Goal: Transaction & Acquisition: Purchase product/service

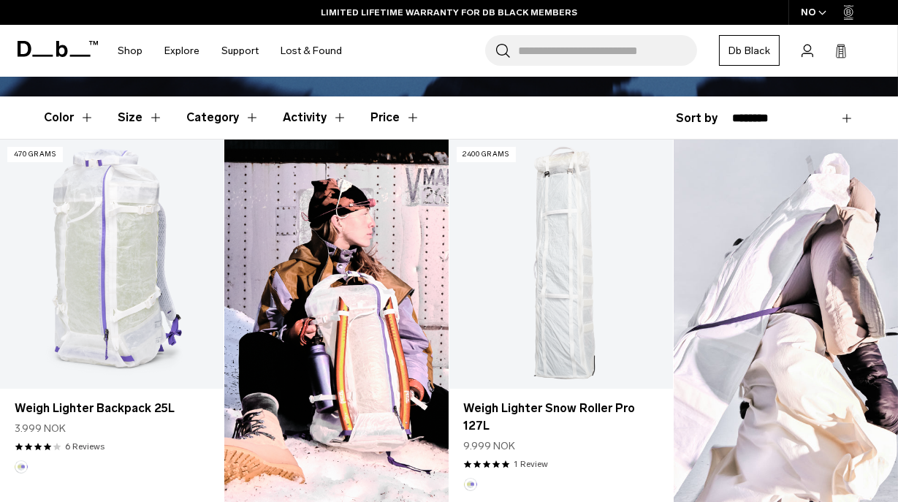
scroll to position [375, 0]
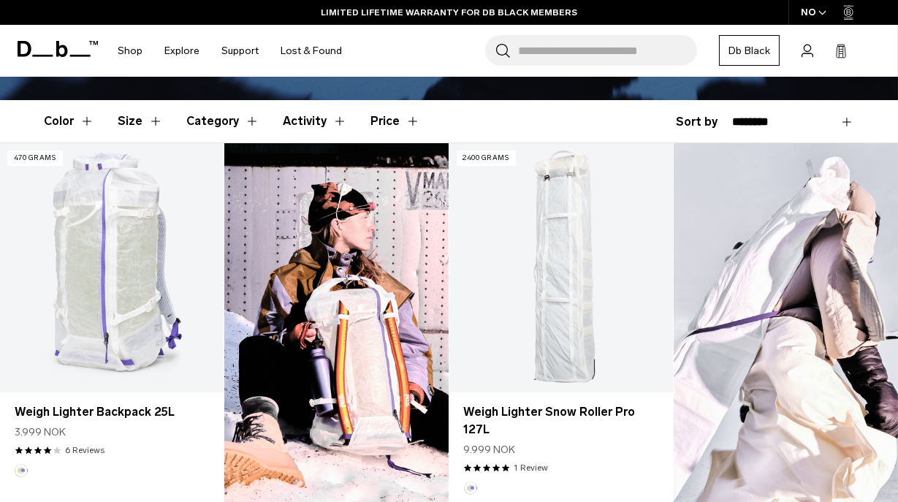
click at [813, 10] on div "NO" at bounding box center [814, 12] width 51 height 25
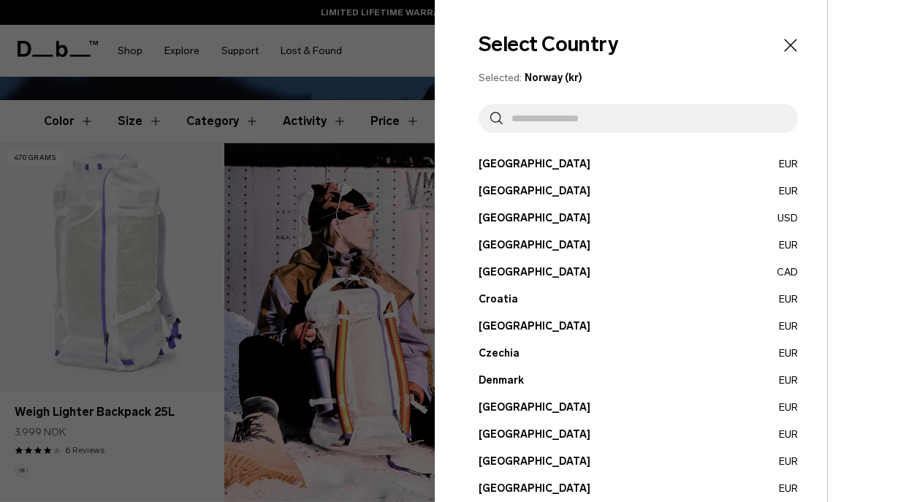
click at [673, 376] on button "Denmark EUR" at bounding box center [638, 380] width 319 height 15
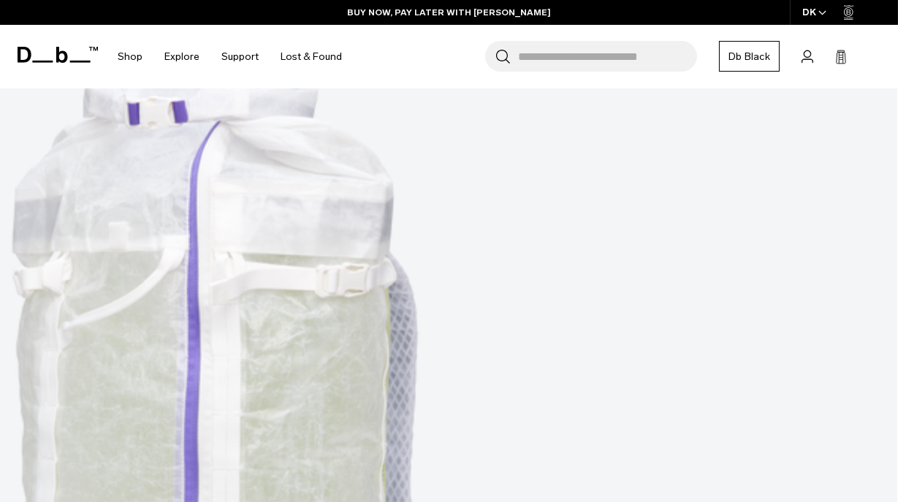
scroll to position [428, 0]
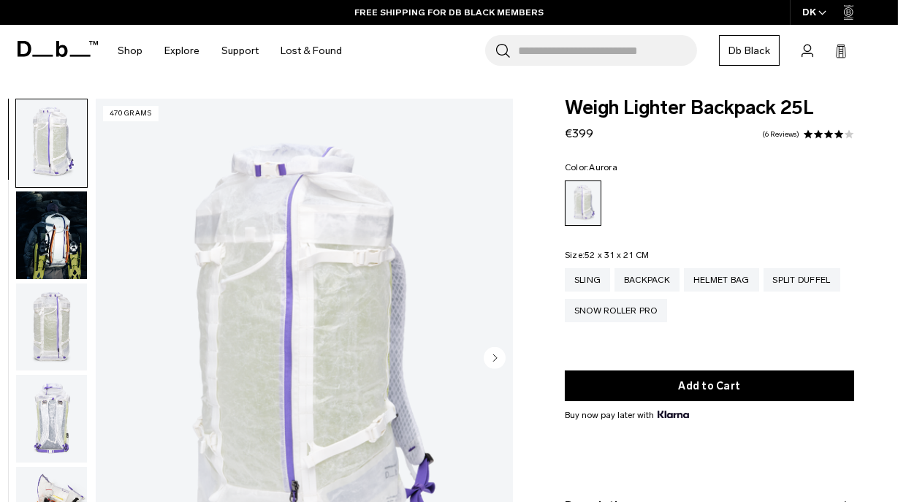
click at [493, 357] on circle "Next slide" at bounding box center [495, 357] width 22 height 22
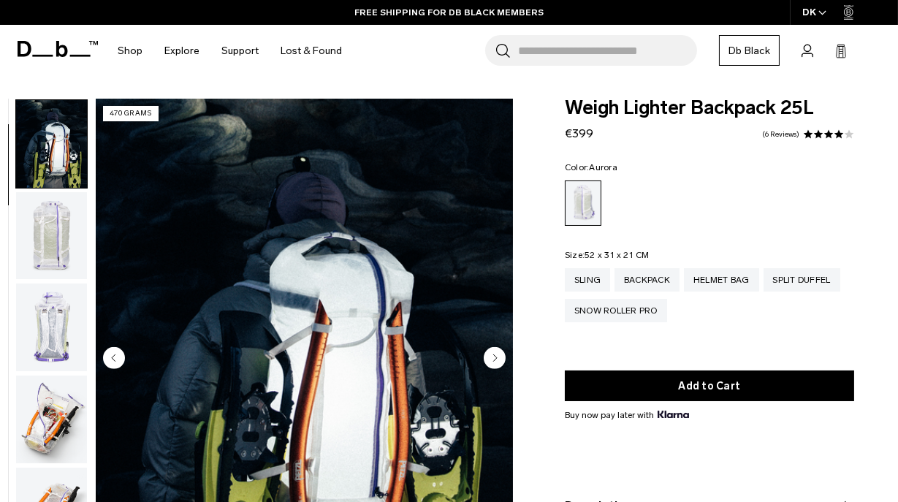
click at [499, 359] on circle "Next slide" at bounding box center [495, 357] width 22 height 22
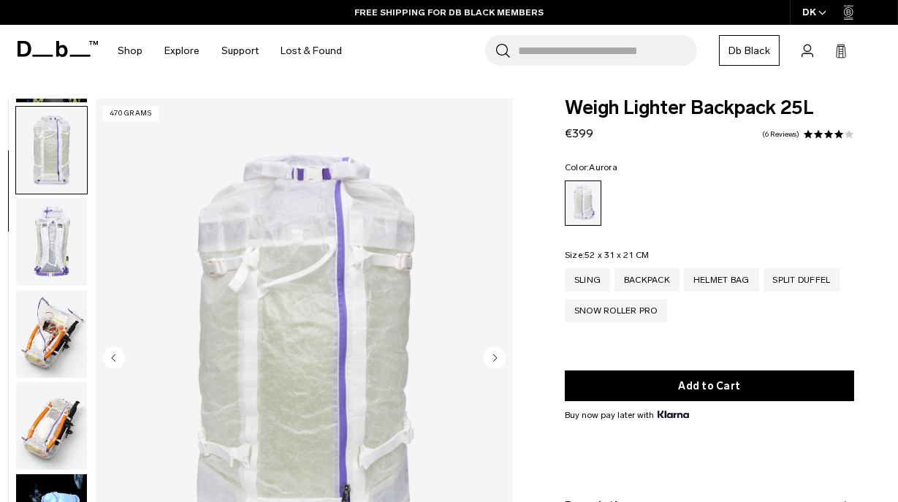
scroll to position [88, 0]
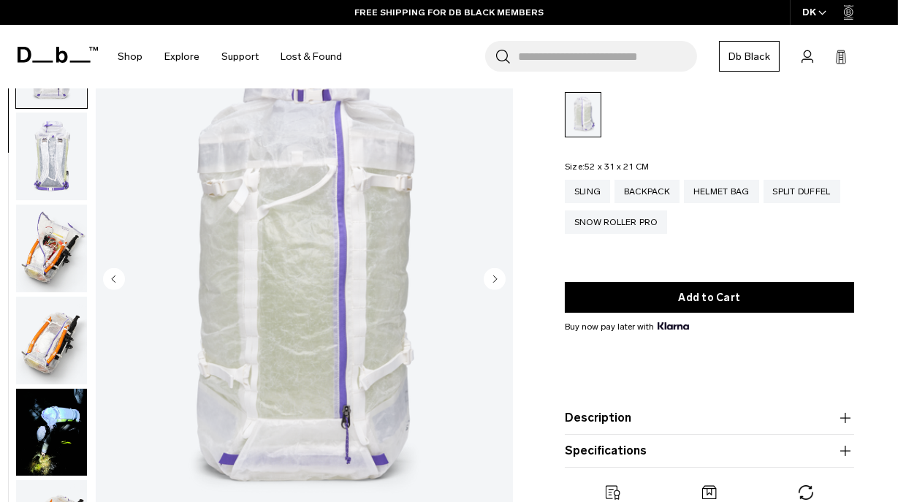
click at [118, 273] on circle "Previous slide" at bounding box center [114, 278] width 22 height 22
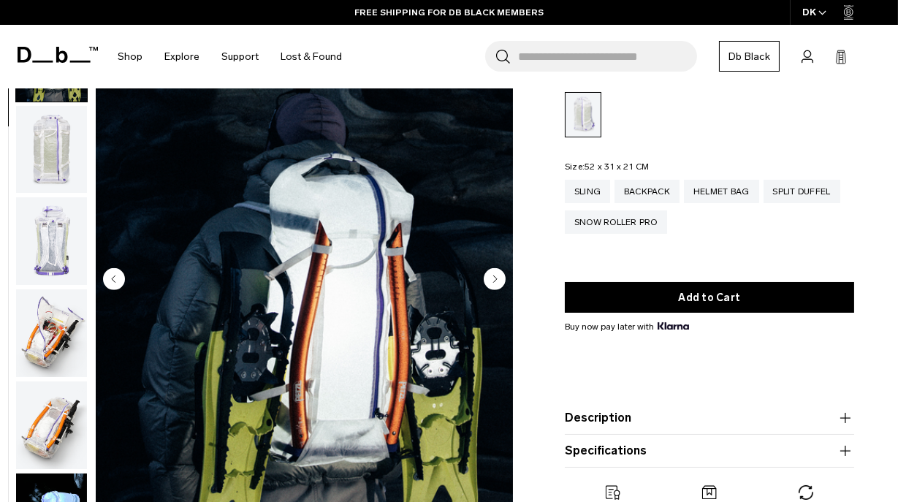
scroll to position [91, 0]
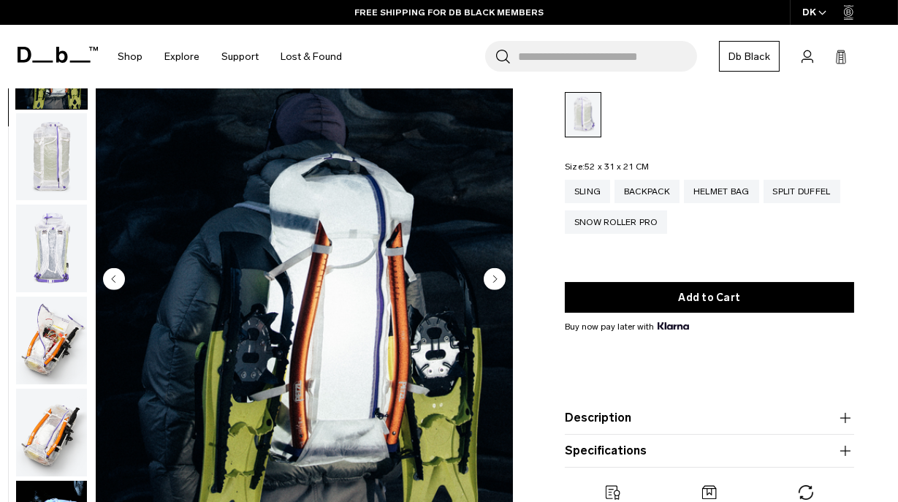
click at [496, 276] on circle "Next slide" at bounding box center [495, 278] width 22 height 22
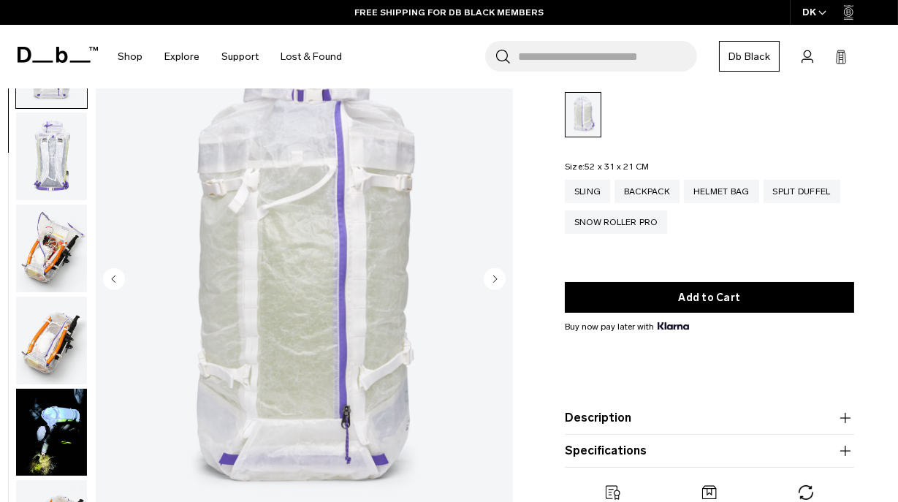
click at [496, 276] on circle "Next slide" at bounding box center [495, 278] width 22 height 22
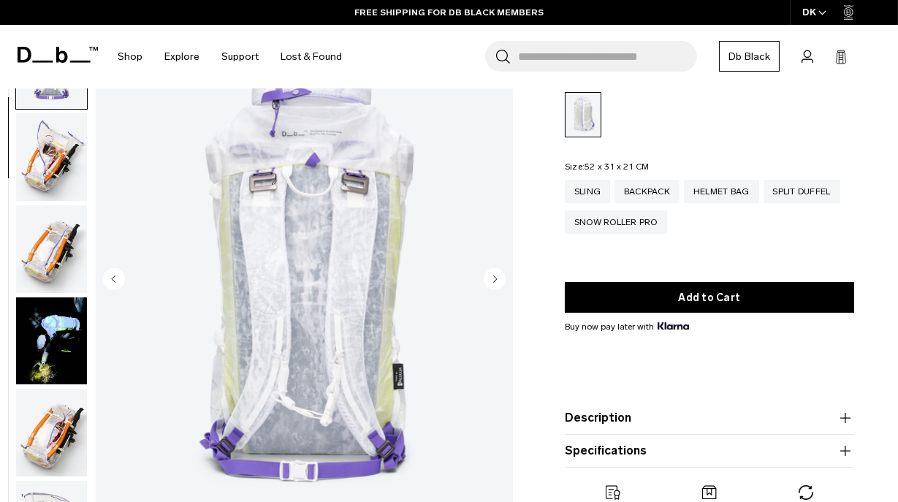
click at [496, 276] on circle "Next slide" at bounding box center [495, 278] width 22 height 22
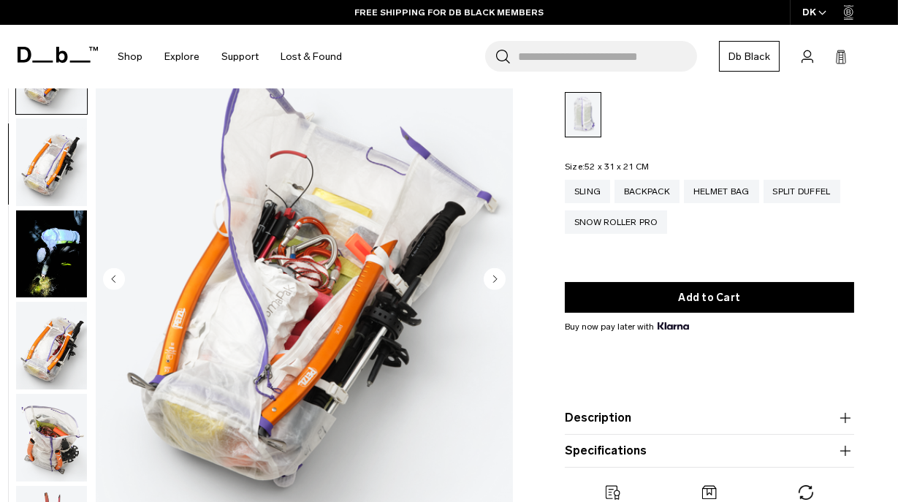
scroll to position [368, 0]
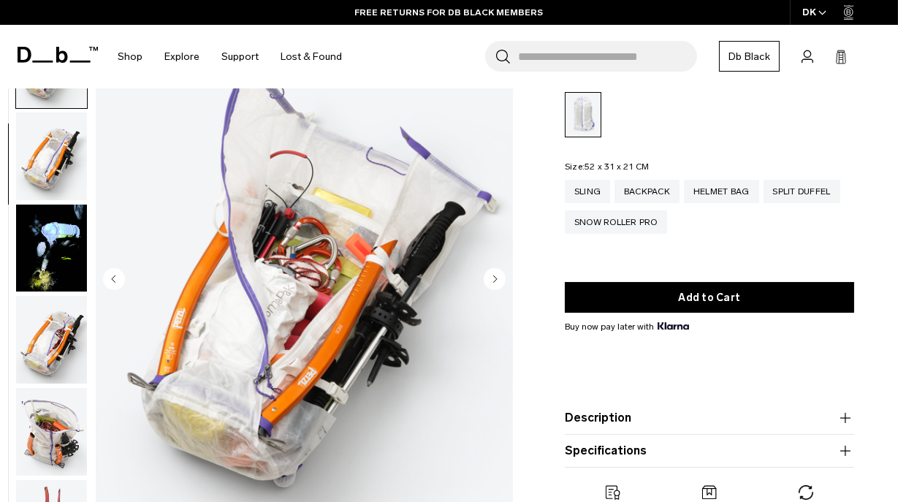
click at [496, 276] on circle "Next slide" at bounding box center [495, 278] width 22 height 22
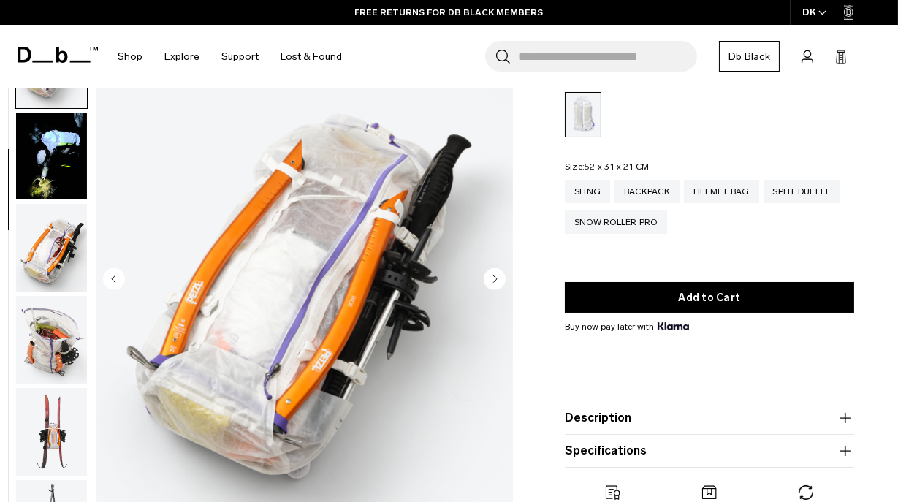
click at [496, 276] on circle "Next slide" at bounding box center [495, 278] width 22 height 22
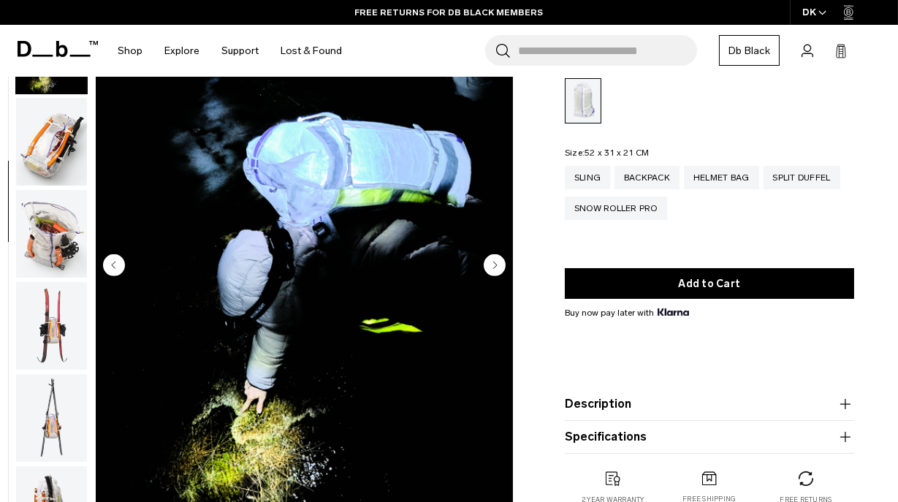
scroll to position [117, 0]
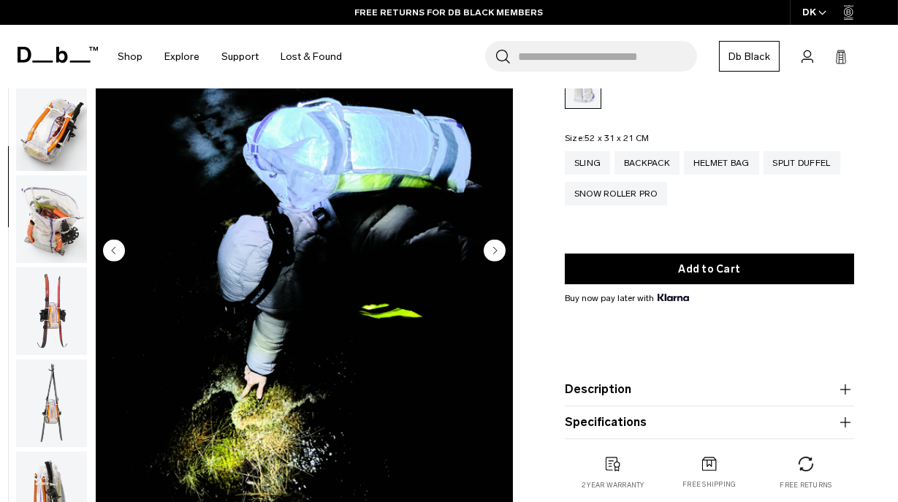
click at [503, 240] on icon "Next slide" at bounding box center [495, 250] width 22 height 22
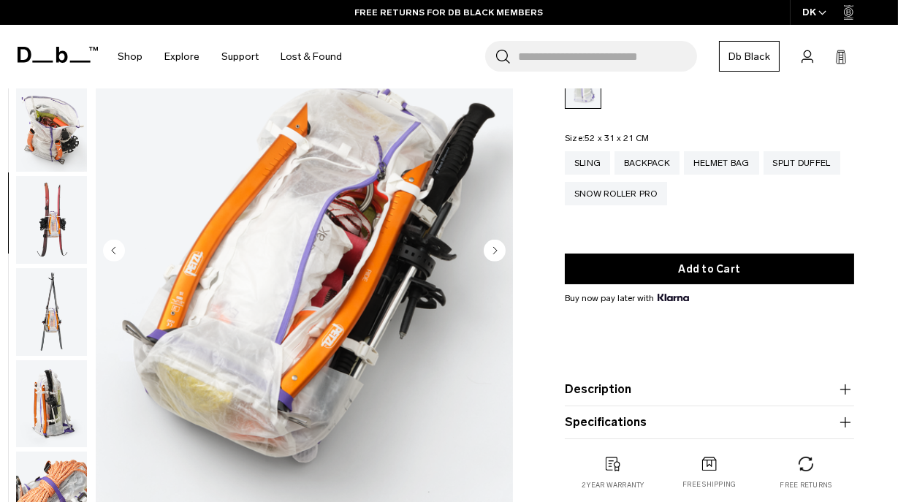
click at [503, 240] on icon "Next slide" at bounding box center [495, 250] width 22 height 22
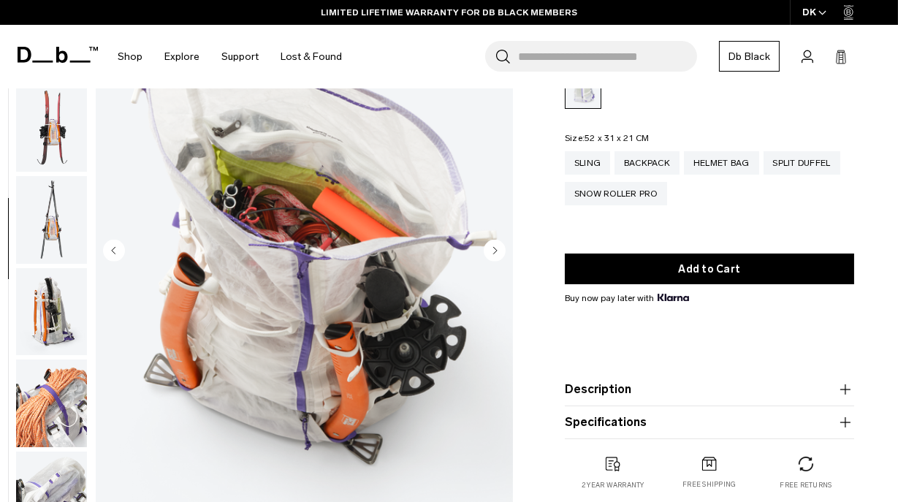
click at [503, 240] on icon "Next slide" at bounding box center [495, 250] width 22 height 22
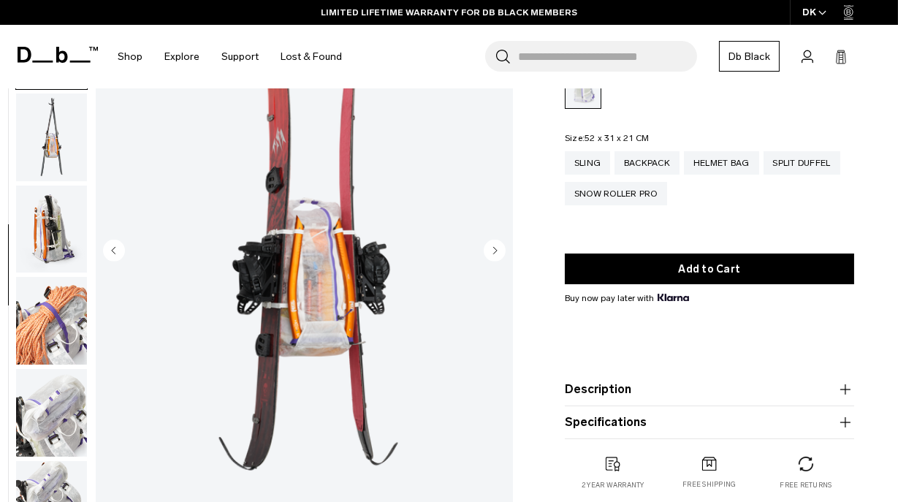
scroll to position [827, 0]
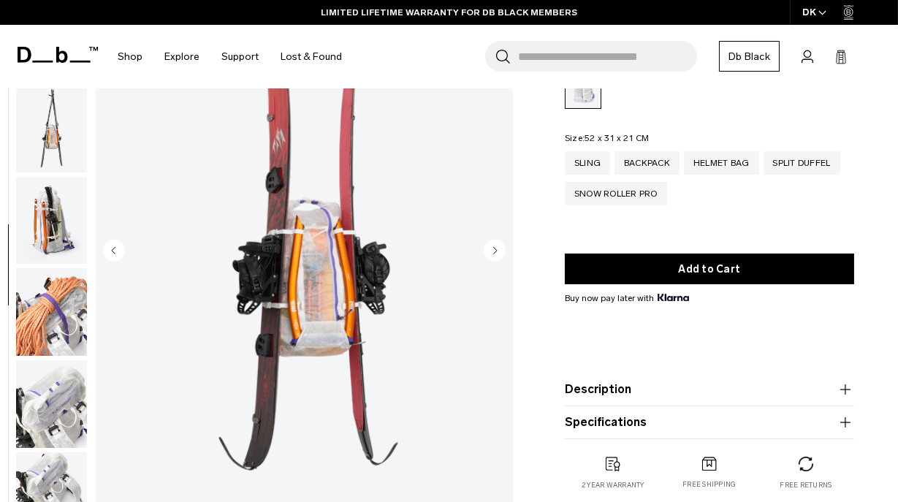
click at [503, 240] on icon "Next slide" at bounding box center [495, 250] width 22 height 22
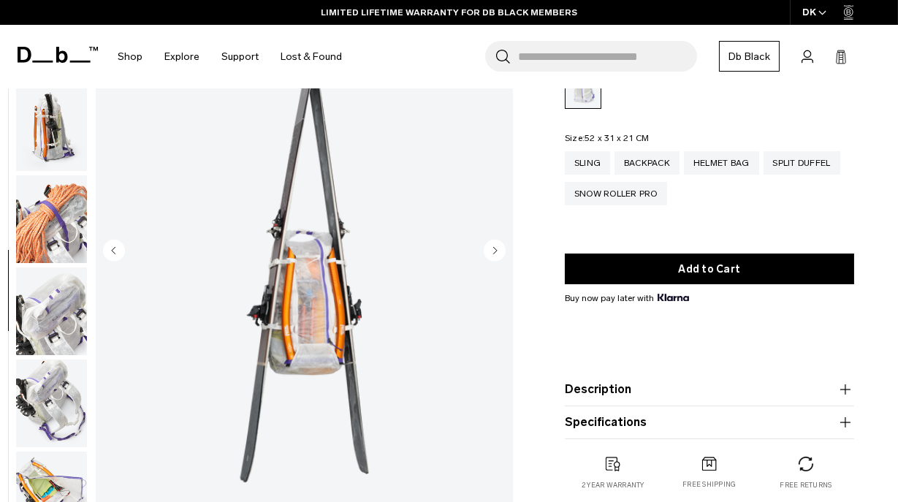
click at [503, 240] on icon "Next slide" at bounding box center [495, 250] width 22 height 22
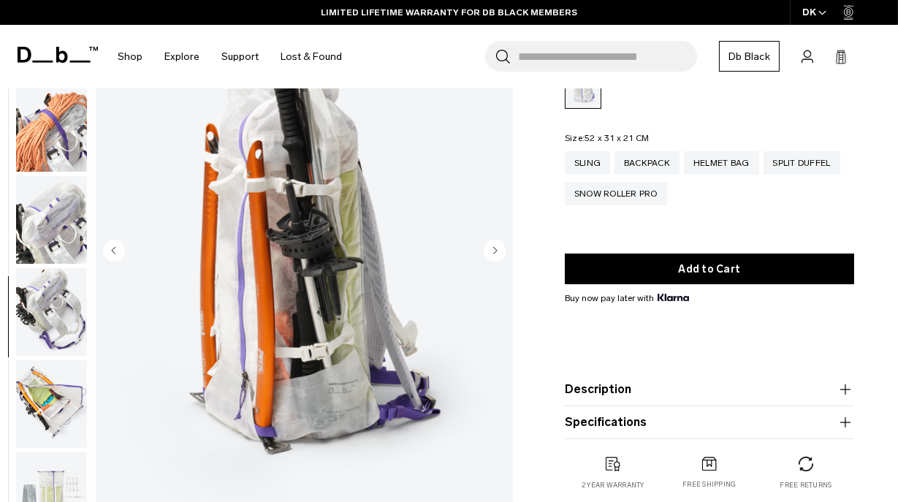
scroll to position [1012, 0]
click at [503, 239] on icon "Next slide" at bounding box center [495, 250] width 22 height 22
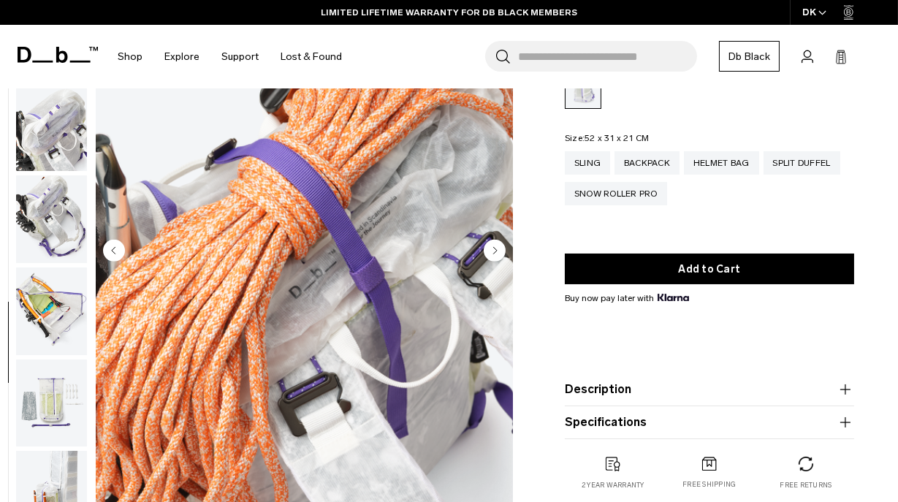
click at [503, 239] on icon "Next slide" at bounding box center [495, 250] width 22 height 22
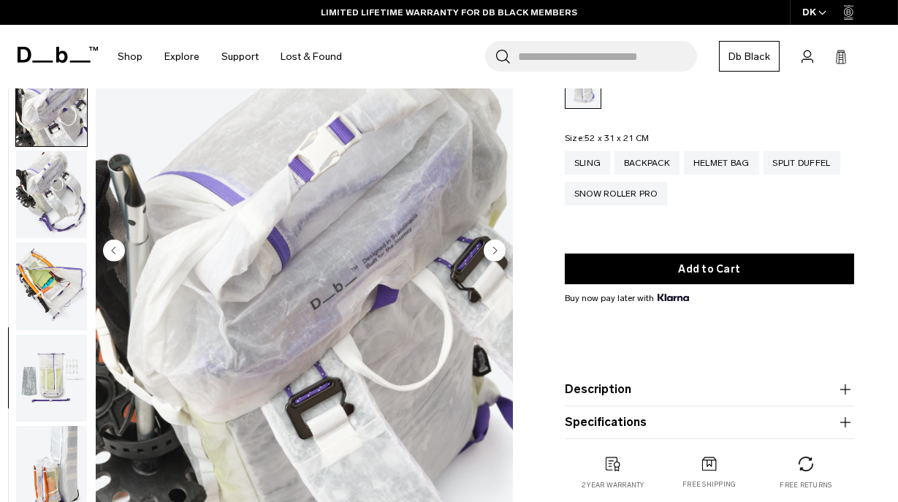
scroll to position [1131, 0]
click at [503, 239] on icon "Next slide" at bounding box center [495, 250] width 22 height 22
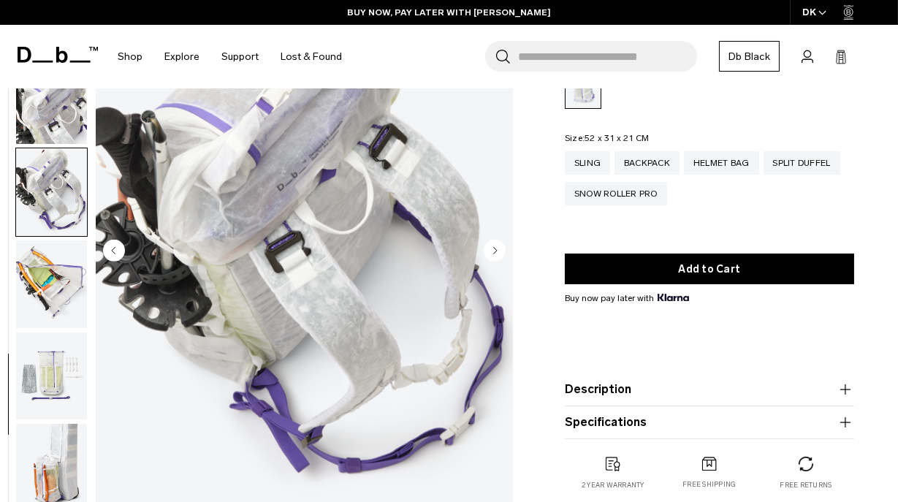
click at [503, 239] on icon "Next slide" at bounding box center [495, 250] width 22 height 22
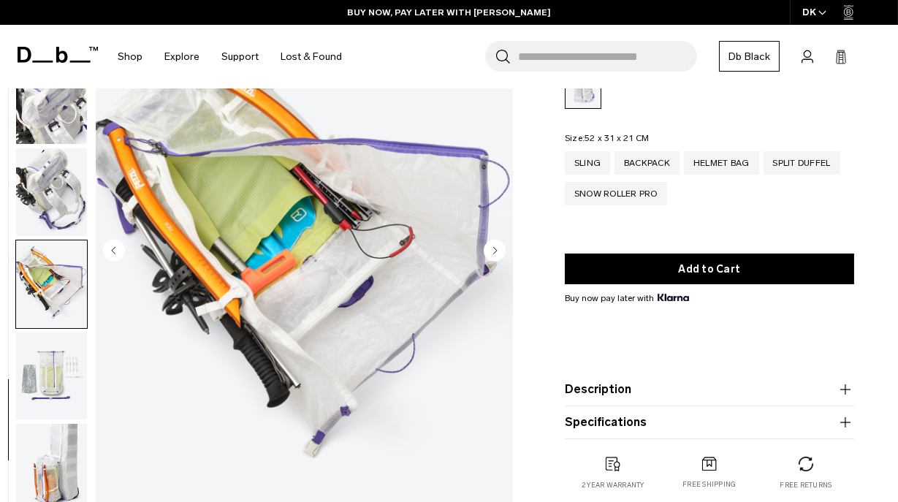
click at [654, 381] on button "Description" at bounding box center [709, 390] width 289 height 18
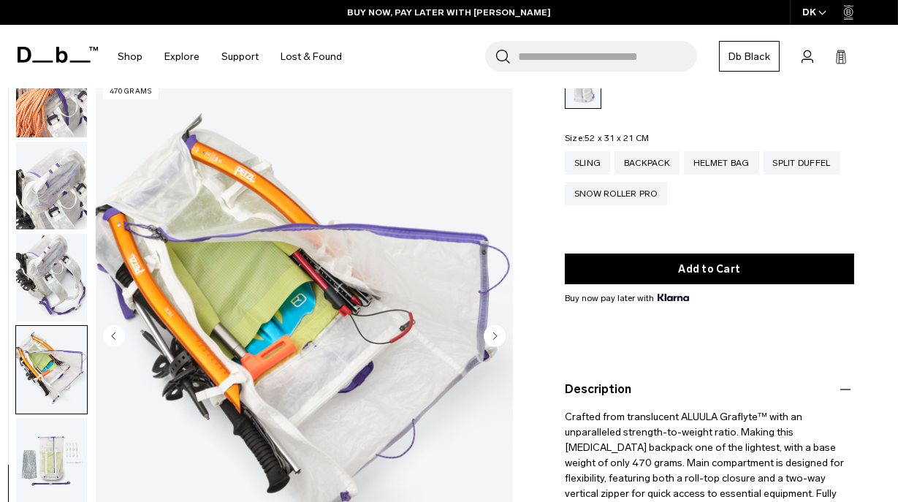
click at [503, 251] on img "16 / 18" at bounding box center [304, 337] width 417 height 521
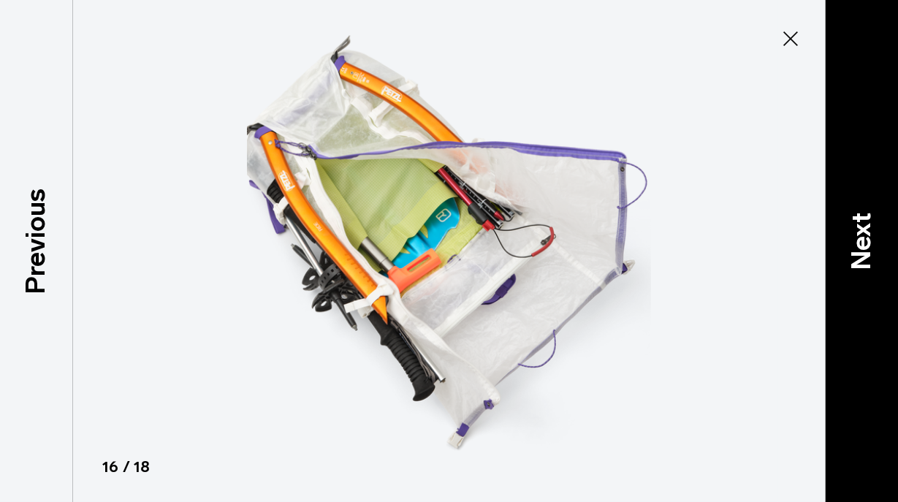
click at [868, 303] on div "Next" at bounding box center [861, 251] width 73 height 502
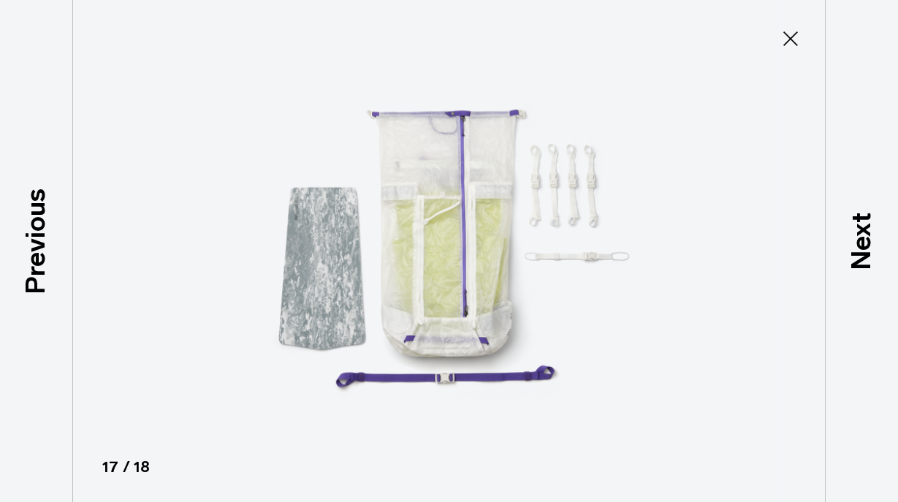
drag, startPoint x: 794, startPoint y: 29, endPoint x: 732, endPoint y: 158, distance: 143.5
click at [733, 157] on div "Close 17 / 18 Previous Next" at bounding box center [449, 251] width 898 height 502
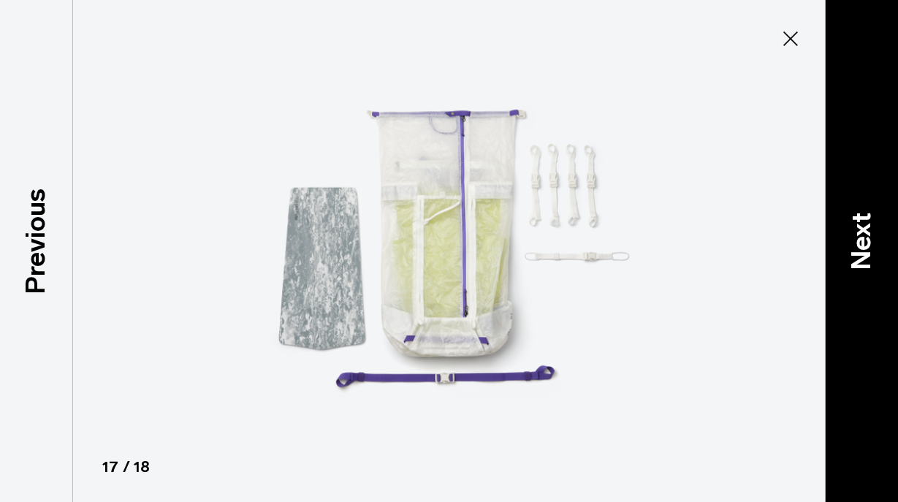
click at [888, 222] on div "Next" at bounding box center [861, 251] width 73 height 502
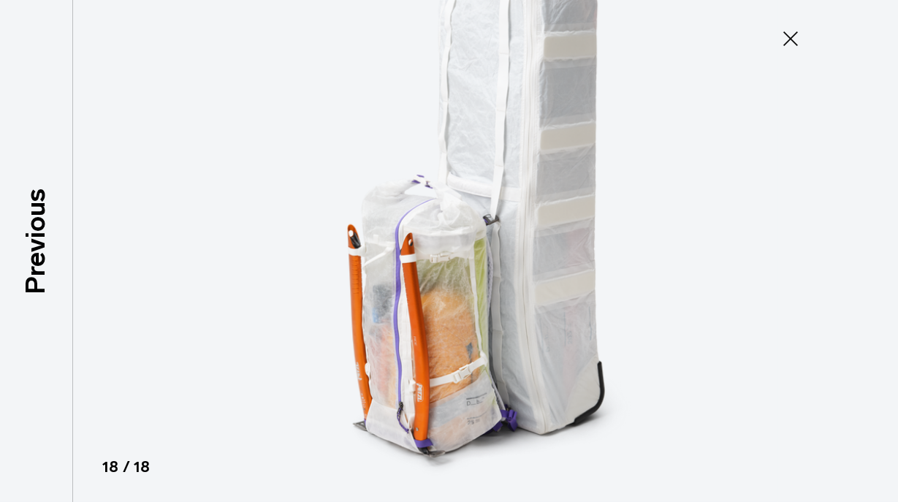
click at [888, 223] on div at bounding box center [449, 251] width 898 height 502
click at [783, 44] on icon at bounding box center [790, 38] width 23 height 23
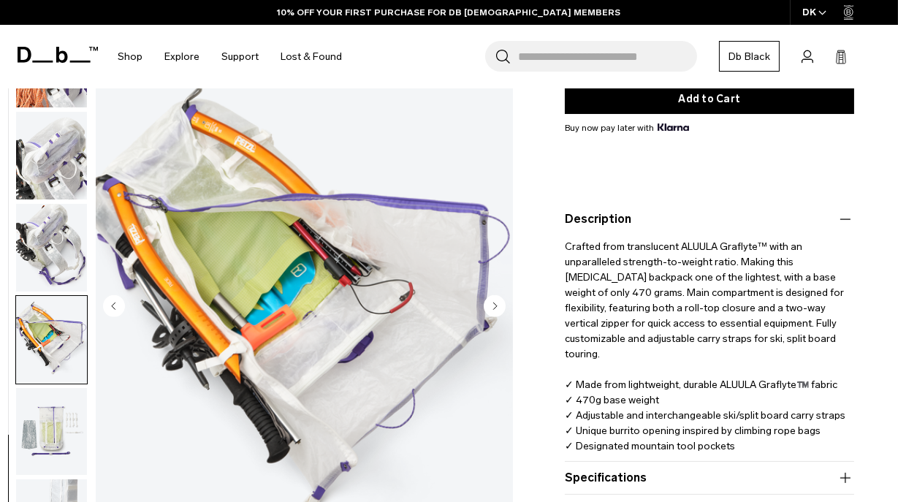
scroll to position [289, 0]
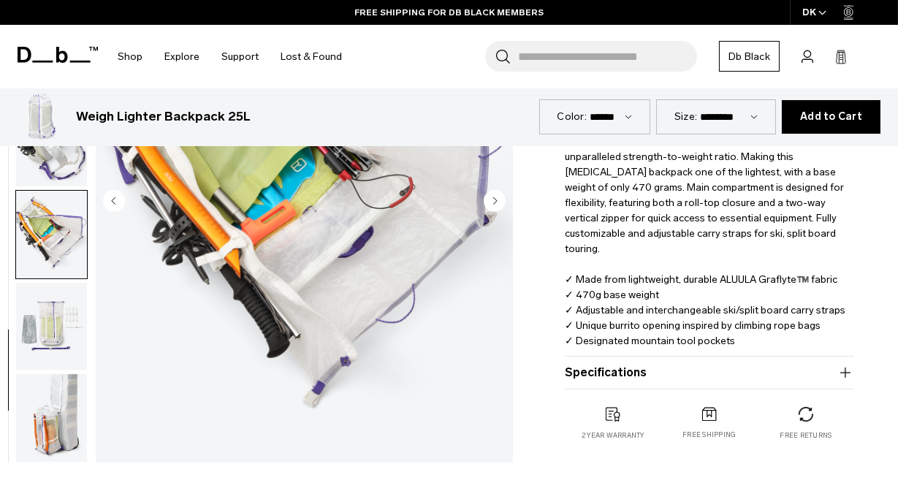
click at [849, 374] on icon "button" at bounding box center [846, 373] width 18 height 18
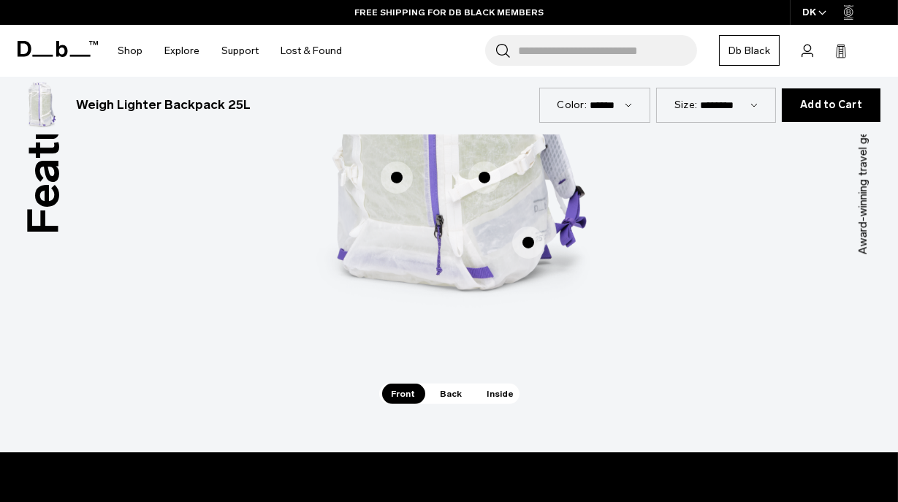
scroll to position [1101, 0]
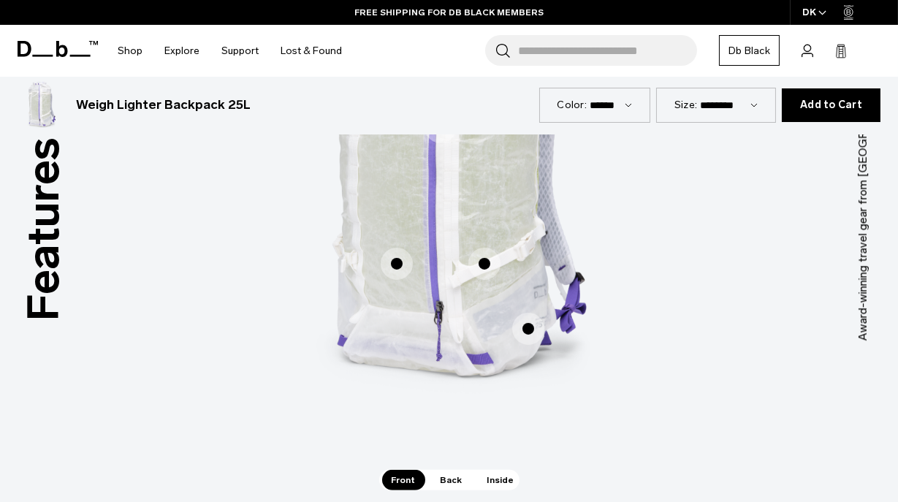
click at [465, 475] on span "Back" at bounding box center [451, 480] width 41 height 20
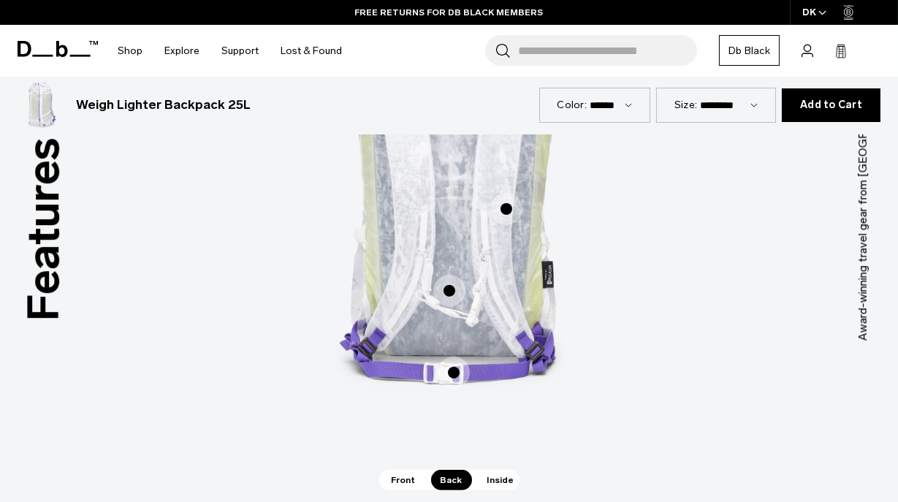
click at [496, 477] on span "Inside" at bounding box center [501, 480] width 46 height 20
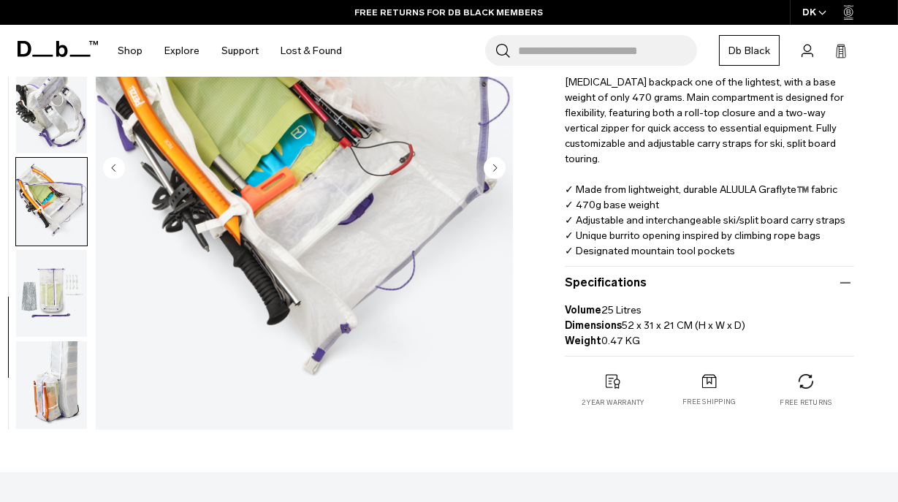
scroll to position [0, 0]
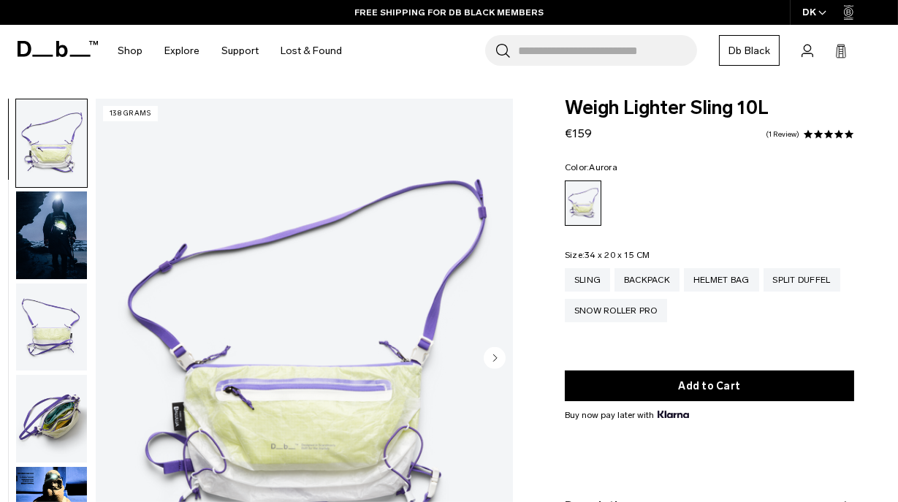
click at [503, 360] on circle "Next slide" at bounding box center [495, 357] width 22 height 22
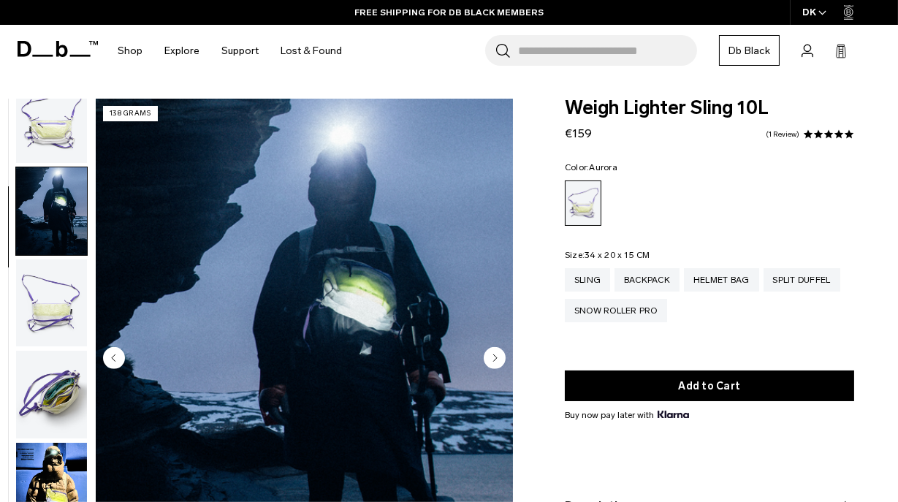
scroll to position [27, 0]
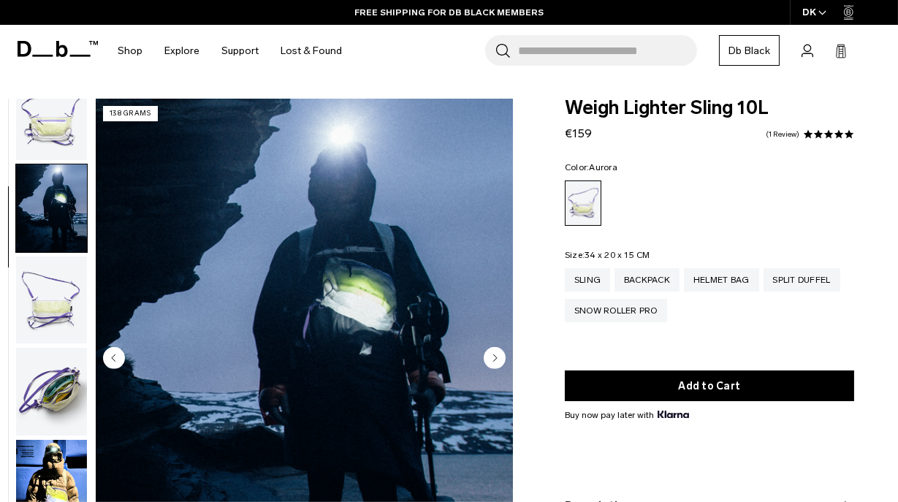
click at [503, 360] on circle "Next slide" at bounding box center [495, 357] width 22 height 22
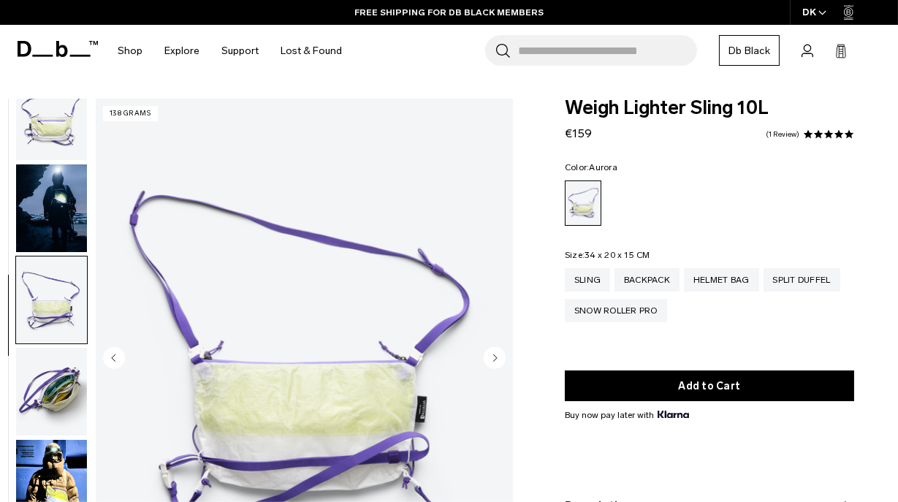
click at [503, 360] on circle "Next slide" at bounding box center [495, 357] width 22 height 22
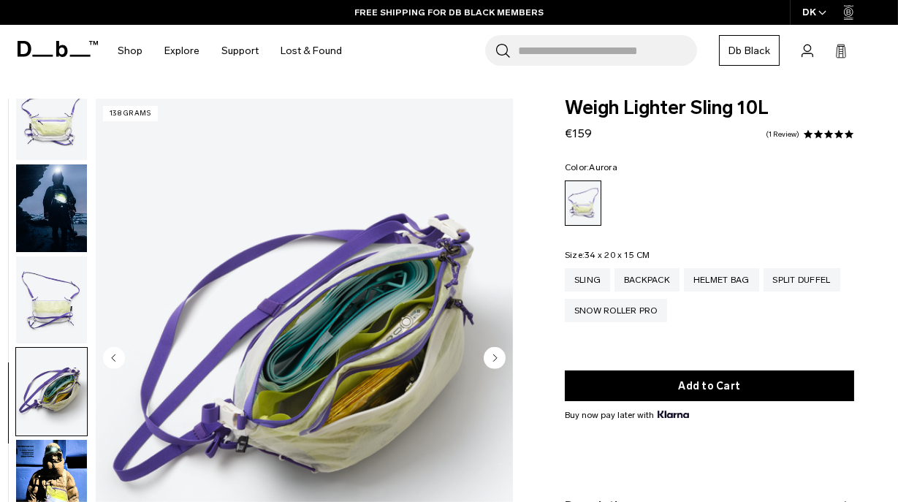
scroll to position [37, 0]
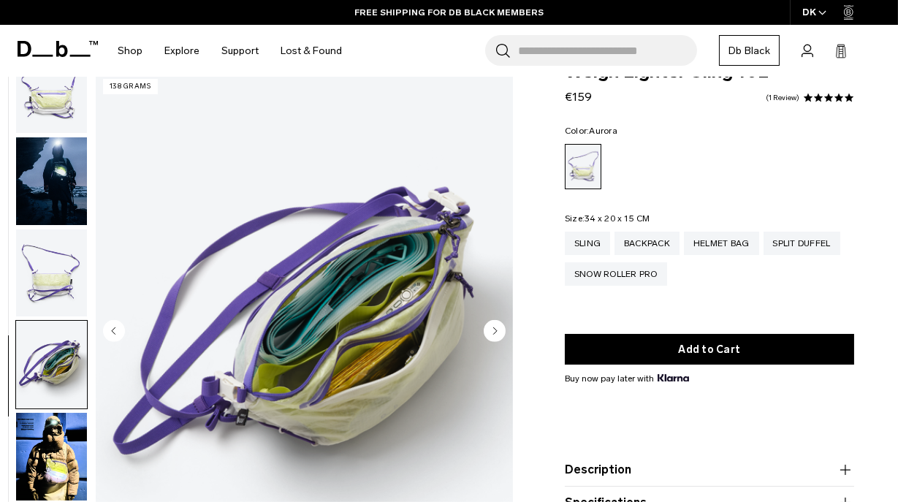
click at [505, 331] on img "4 / 6" at bounding box center [304, 332] width 417 height 521
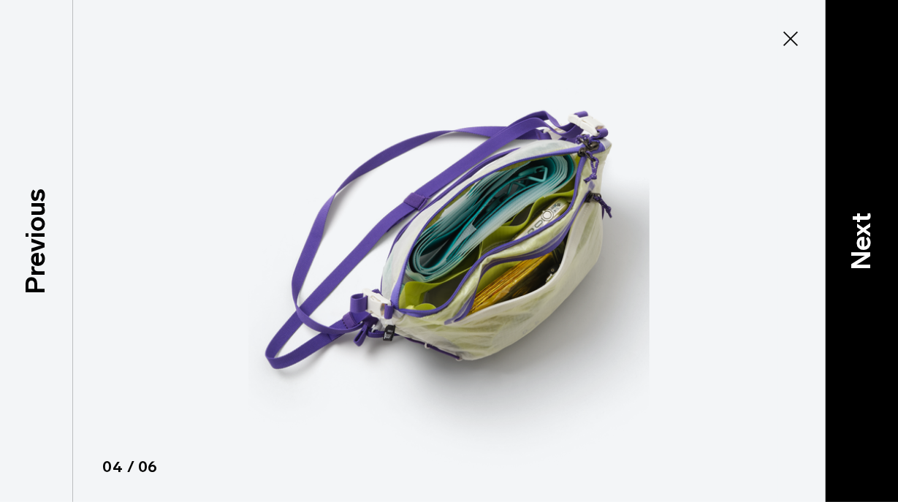
click at [838, 232] on div "Next" at bounding box center [861, 251] width 73 height 502
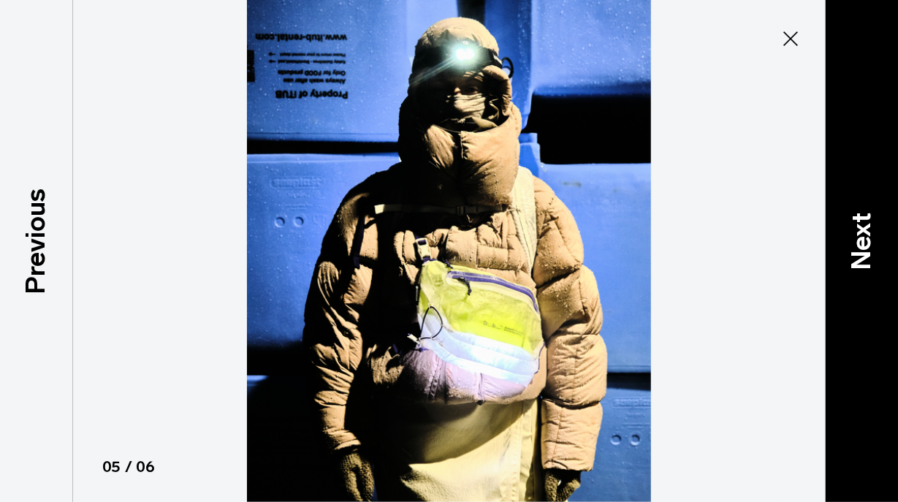
click at [838, 232] on div "Next" at bounding box center [861, 251] width 73 height 502
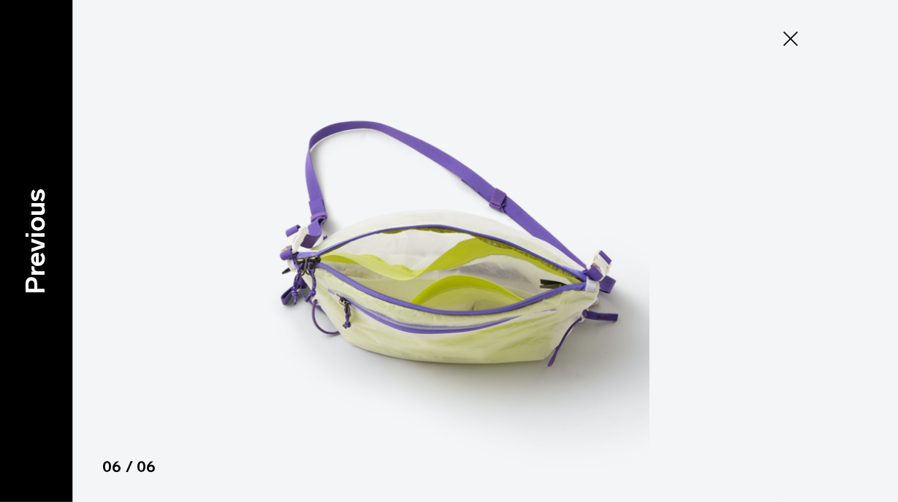
click at [46, 300] on div "Previous" at bounding box center [36, 251] width 73 height 502
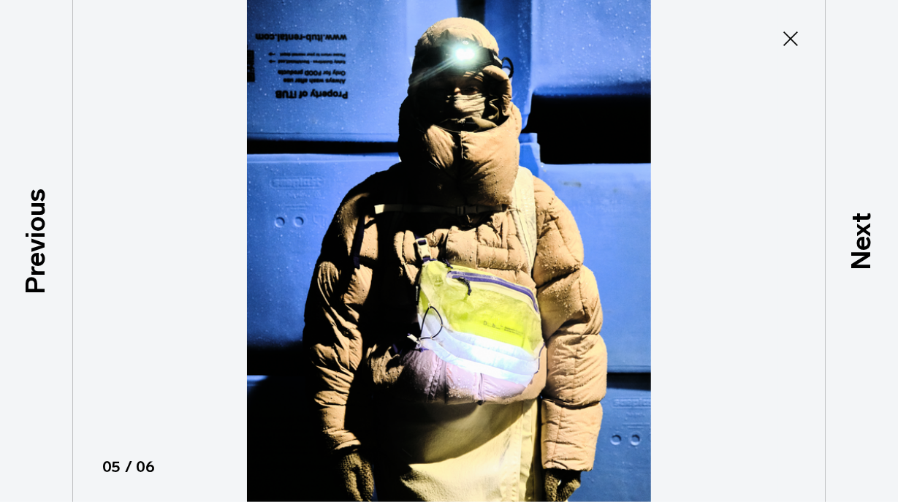
click at [785, 37] on icon at bounding box center [790, 38] width 23 height 23
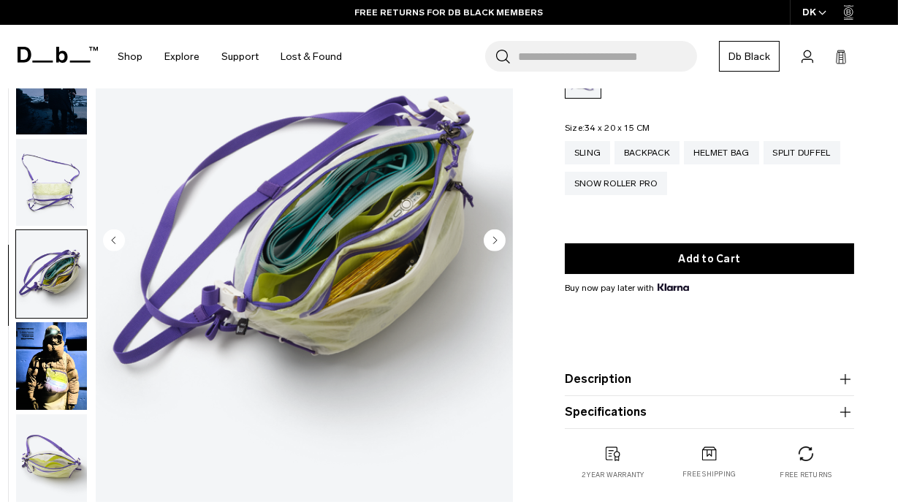
scroll to position [0, 0]
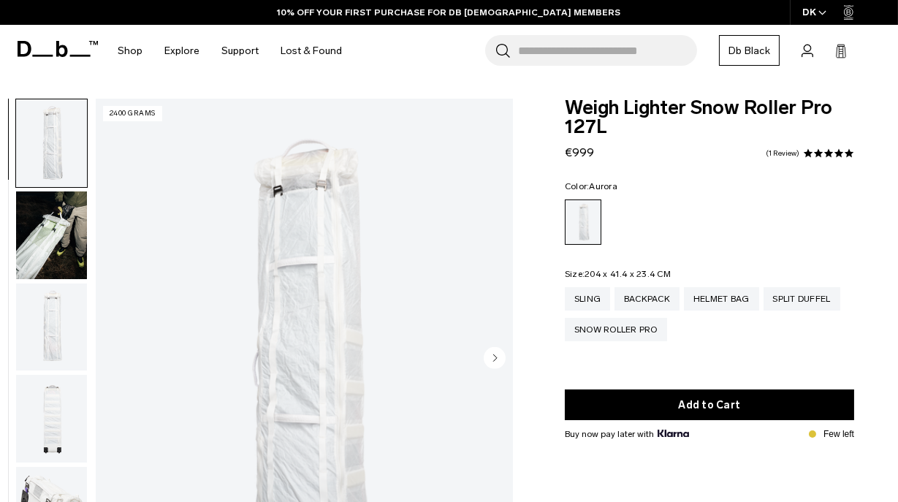
click at [504, 356] on circle "Next slide" at bounding box center [495, 357] width 22 height 22
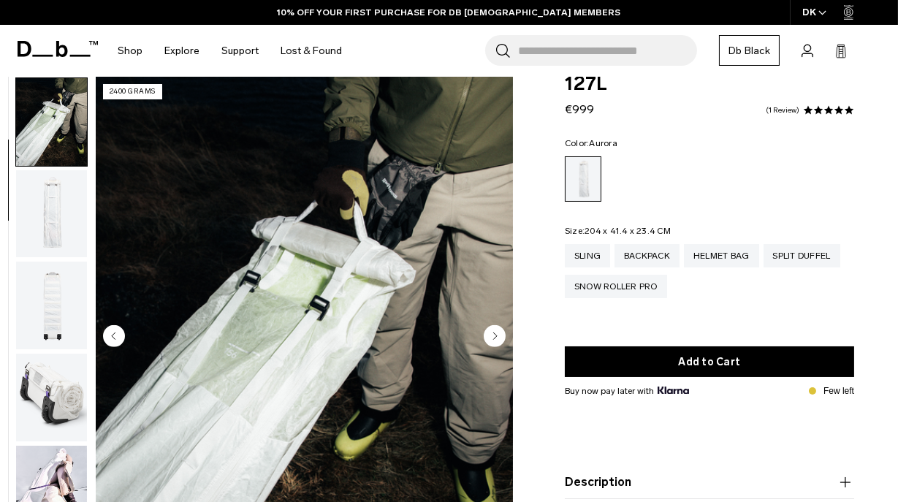
scroll to position [57, 0]
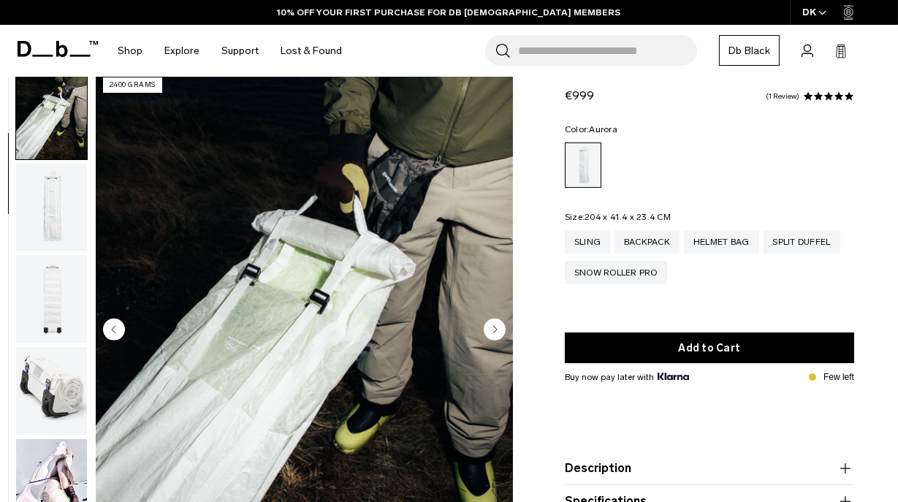
click at [501, 341] on button "Next slide" at bounding box center [495, 330] width 22 height 25
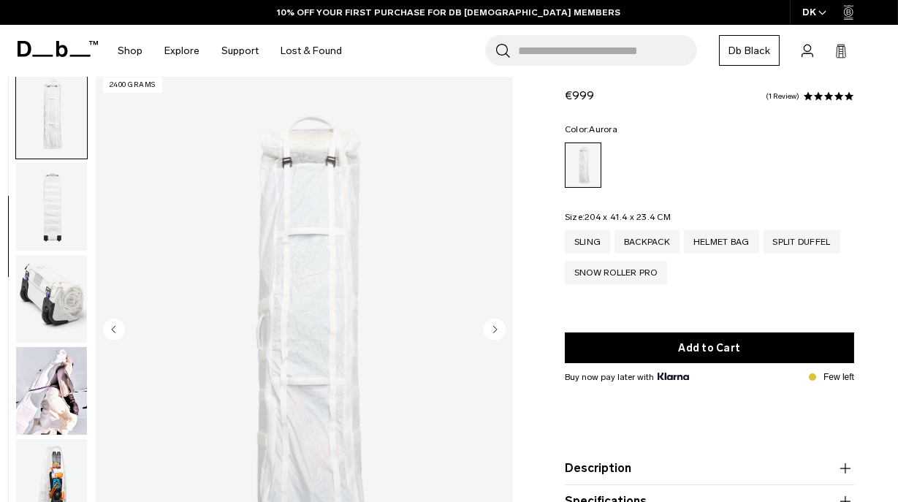
click at [124, 335] on icon "Previous slide" at bounding box center [114, 329] width 22 height 22
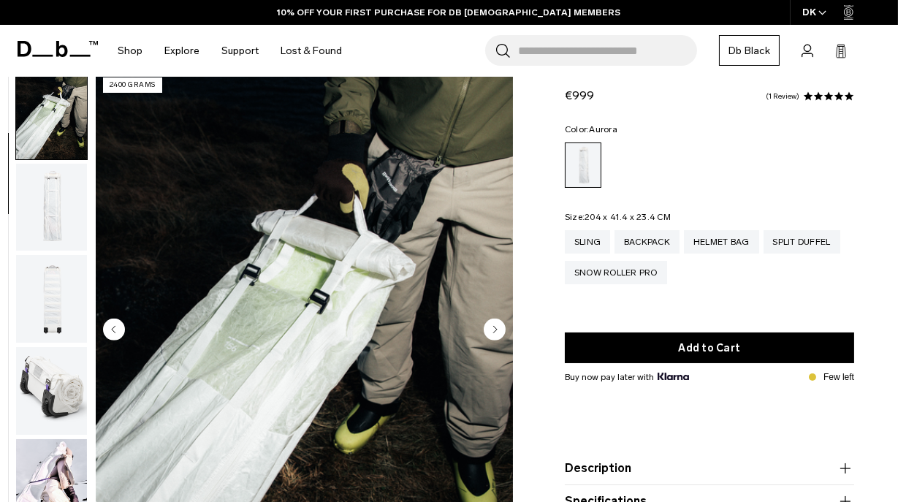
click at [496, 325] on circle "Next slide" at bounding box center [495, 329] width 22 height 22
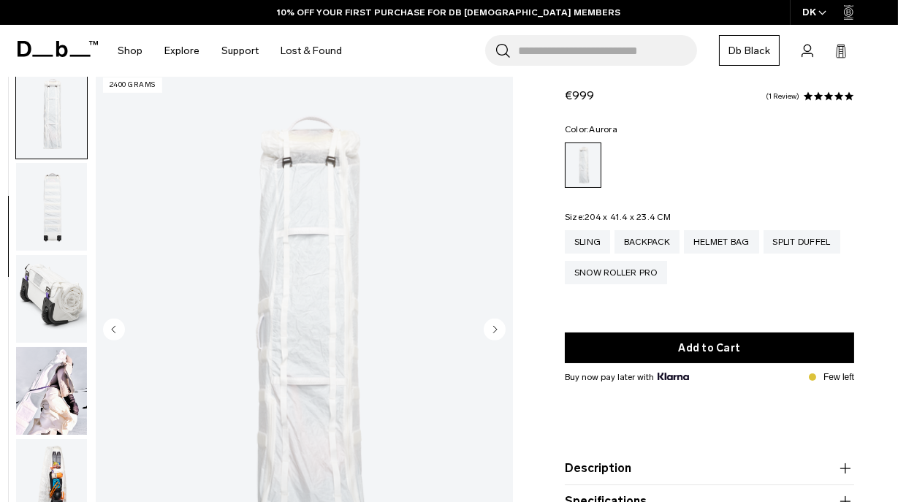
click at [496, 325] on circle "Next slide" at bounding box center [495, 329] width 22 height 22
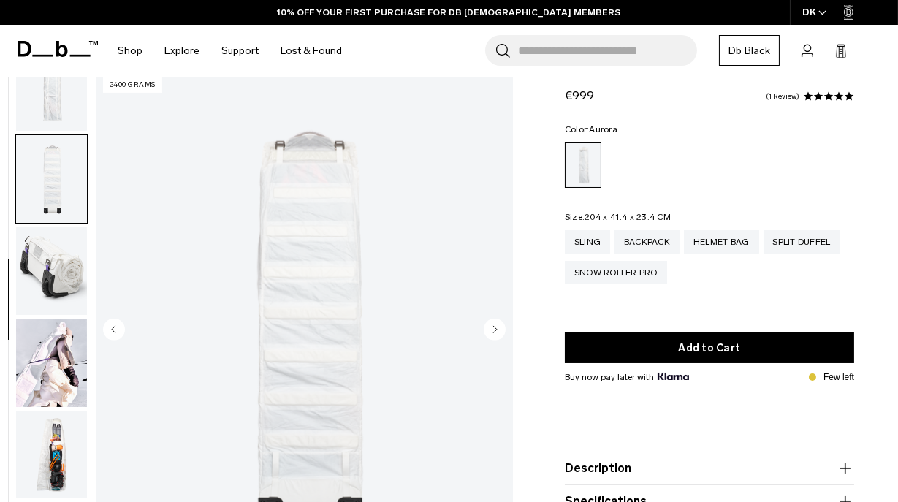
click at [496, 325] on circle "Next slide" at bounding box center [495, 329] width 22 height 22
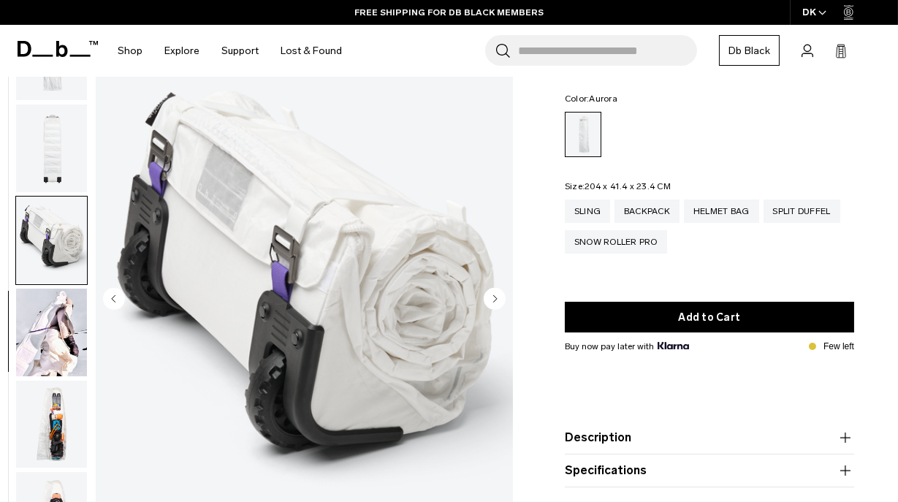
scroll to position [102, 0]
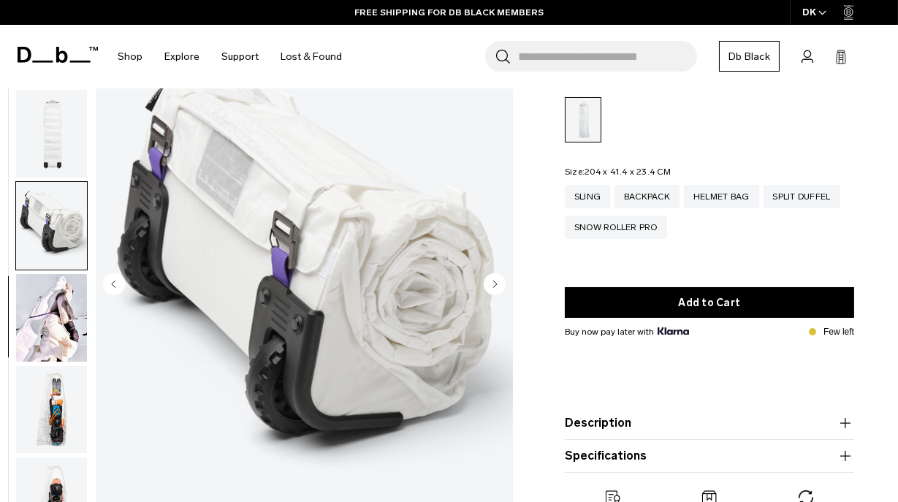
click at [496, 293] on circle "Next slide" at bounding box center [495, 284] width 22 height 22
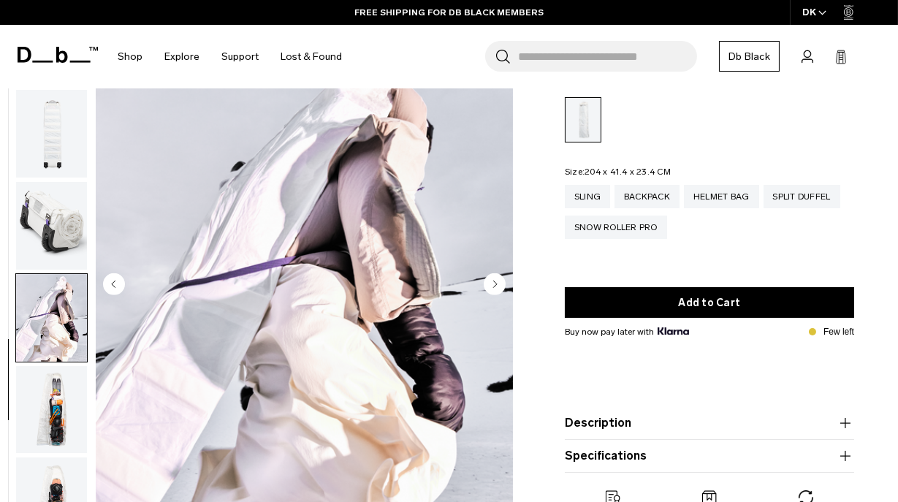
click at [496, 286] on circle "Next slide" at bounding box center [495, 284] width 22 height 22
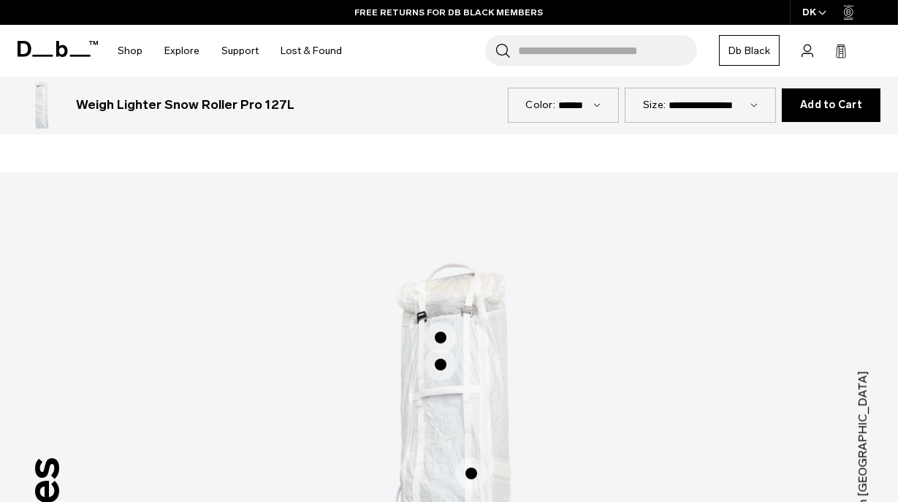
scroll to position [0, 0]
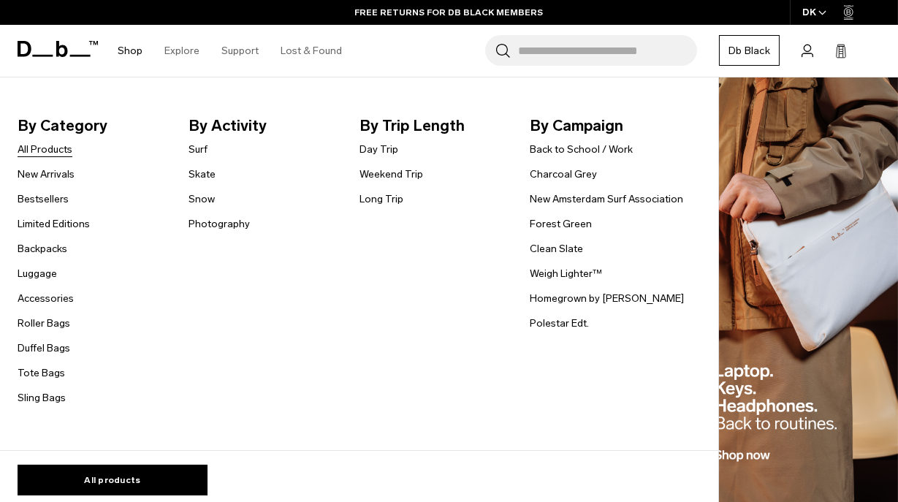
click at [61, 150] on link "All Products" at bounding box center [45, 149] width 55 height 15
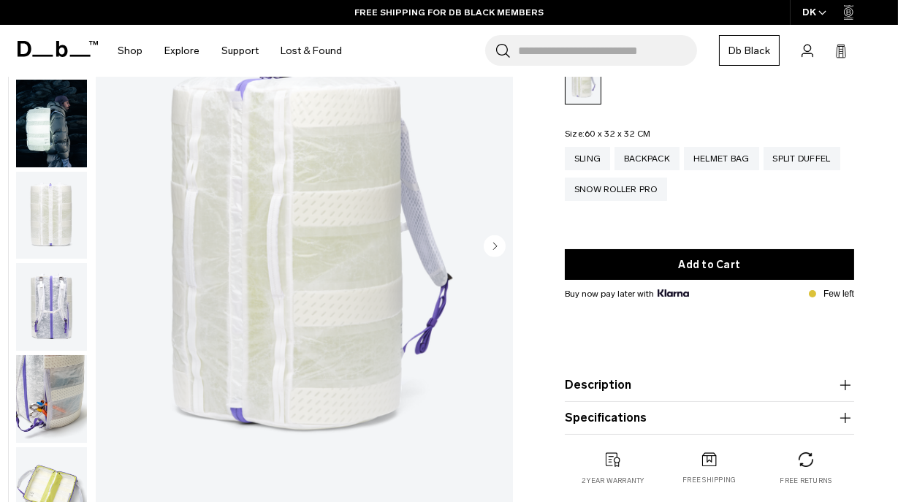
scroll to position [124, 0]
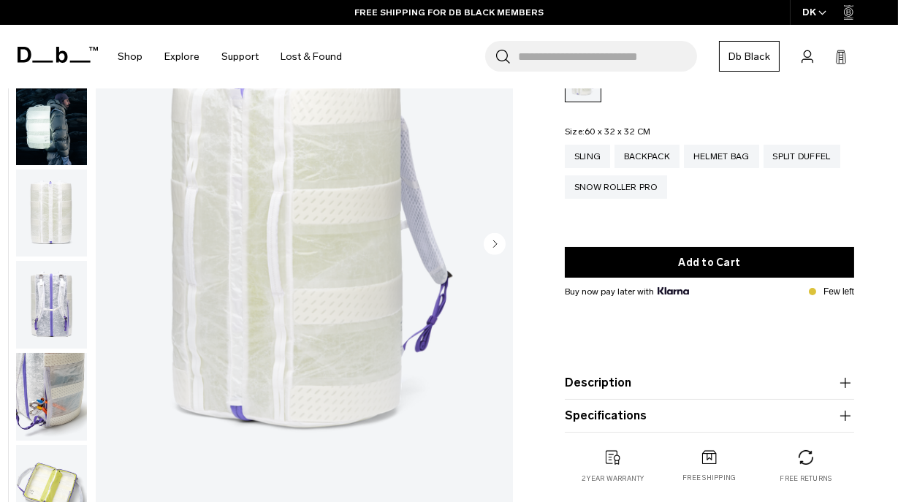
click at [502, 237] on circle "Next slide" at bounding box center [495, 243] width 22 height 22
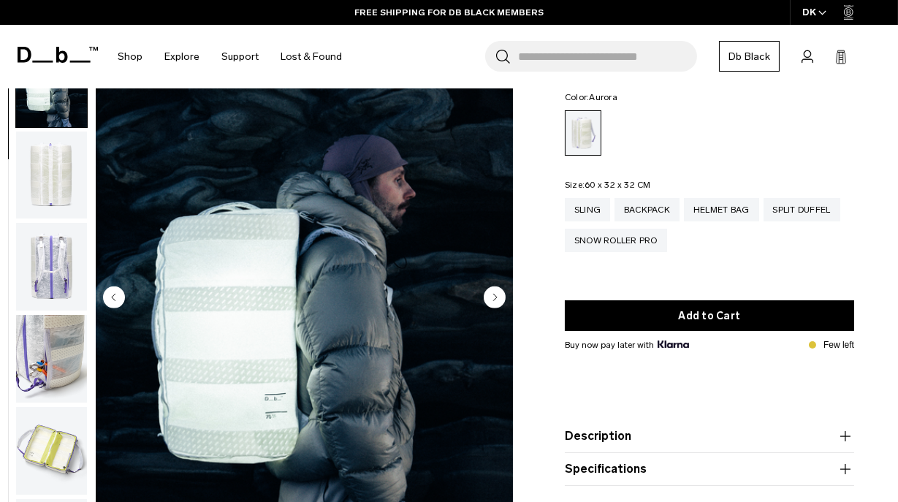
scroll to position [90, 0]
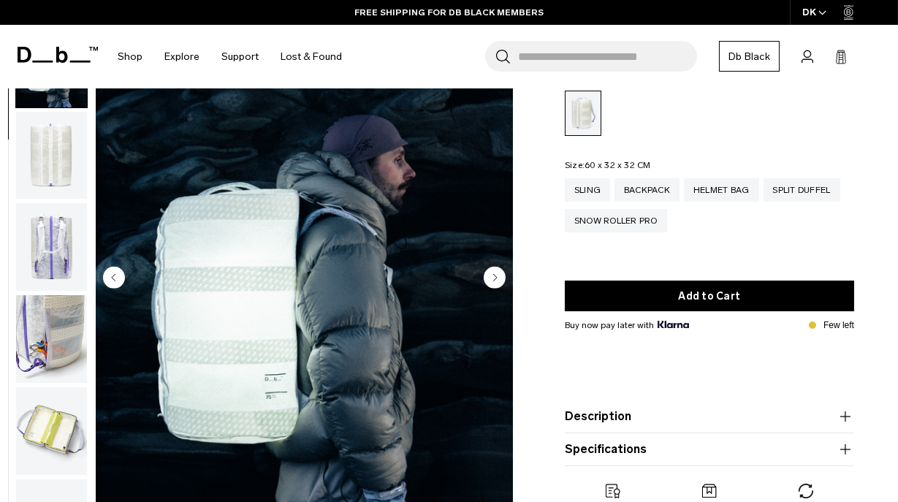
click at [493, 264] on img "2 / 12" at bounding box center [304, 278] width 417 height 521
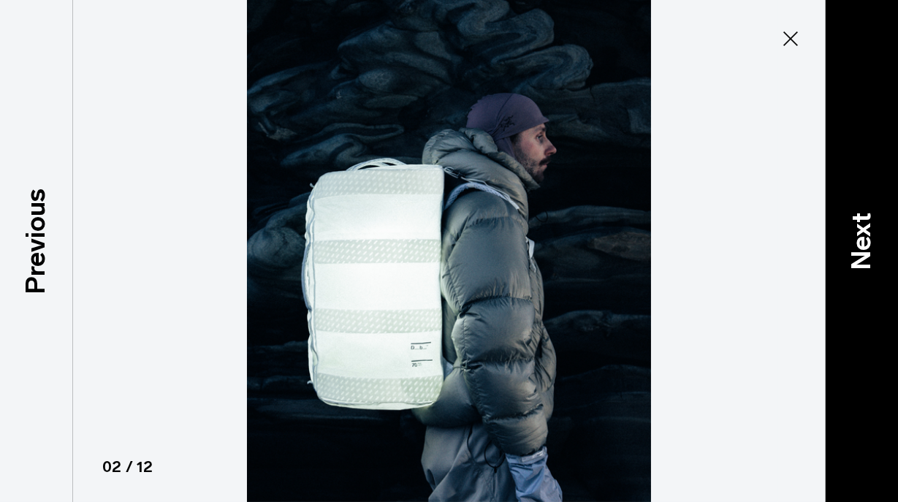
click at [851, 292] on div "Next" at bounding box center [861, 251] width 73 height 502
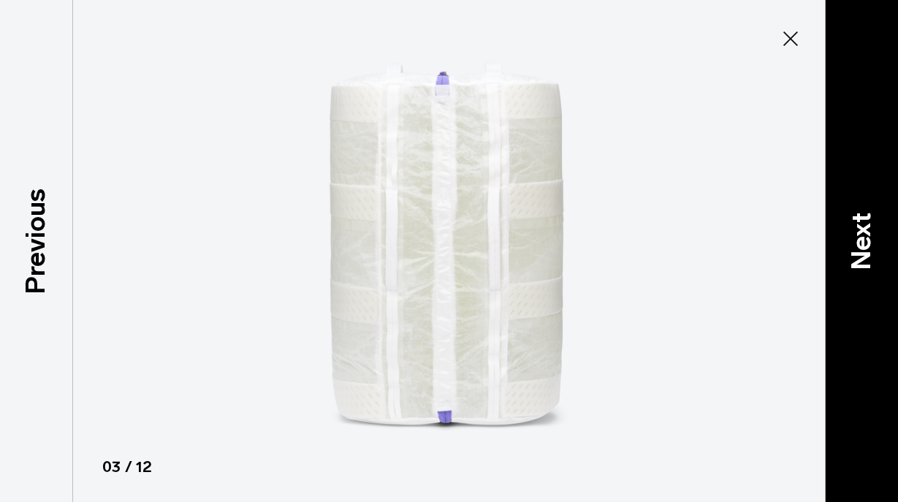
click at [851, 292] on div "Next" at bounding box center [861, 251] width 73 height 502
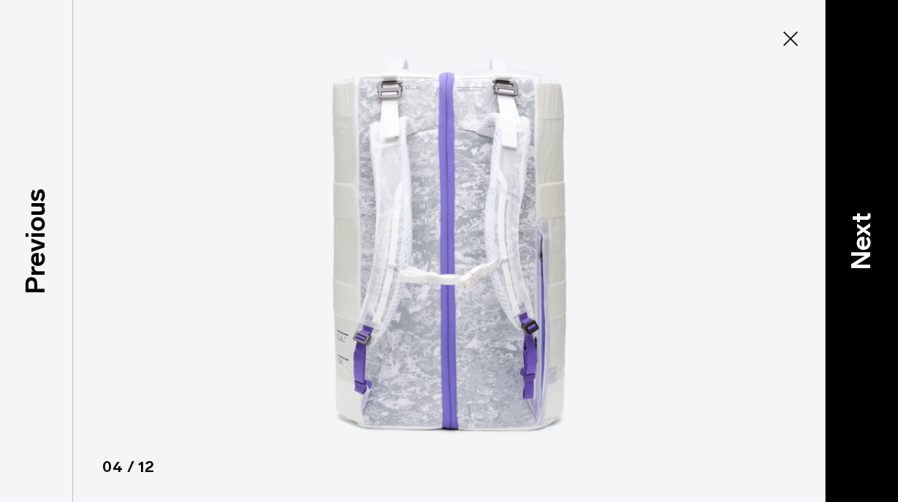
click at [851, 292] on div "Next" at bounding box center [861, 251] width 73 height 502
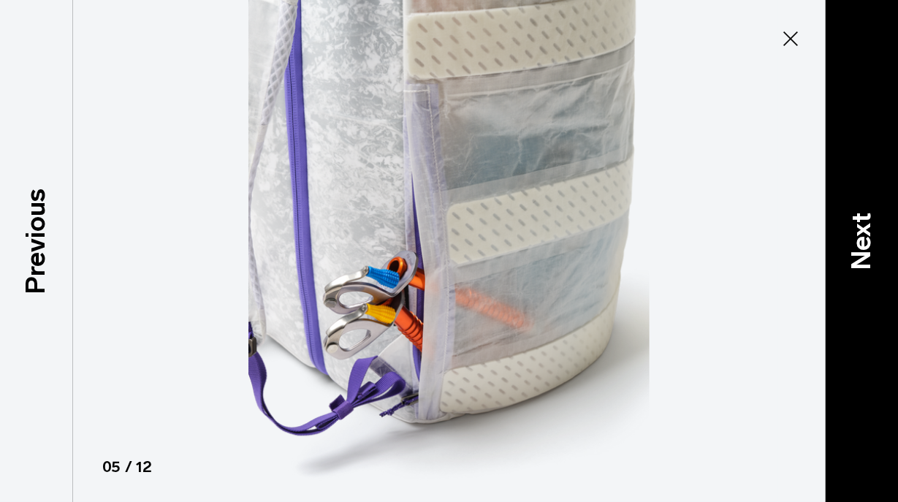
click at [851, 292] on div "Next" at bounding box center [861, 251] width 73 height 502
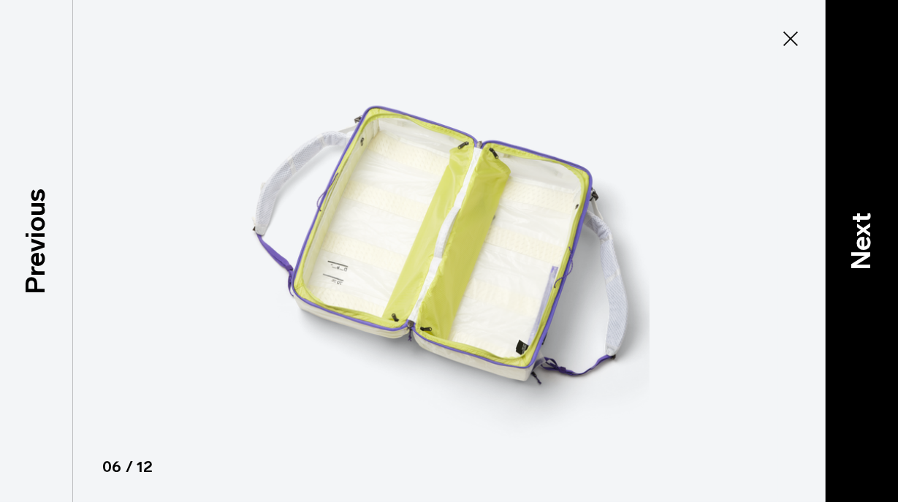
click at [851, 292] on div "Next" at bounding box center [861, 251] width 73 height 502
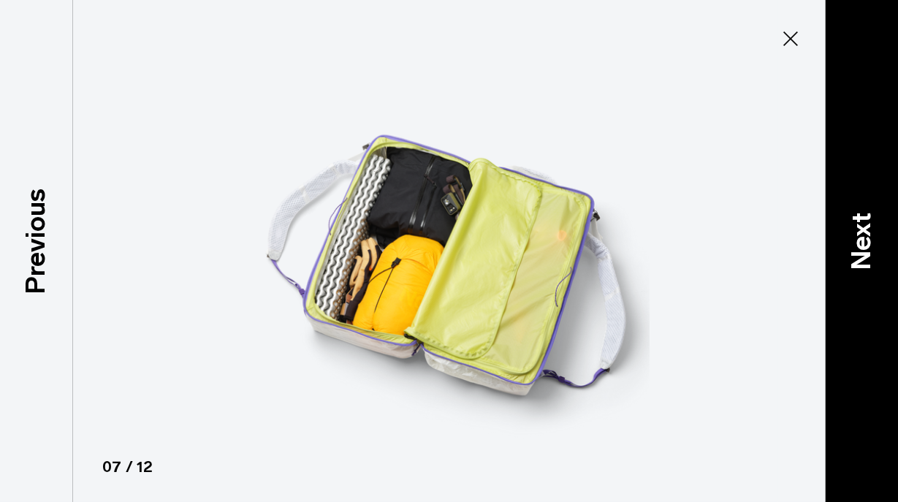
click at [851, 292] on div "Next" at bounding box center [861, 251] width 73 height 502
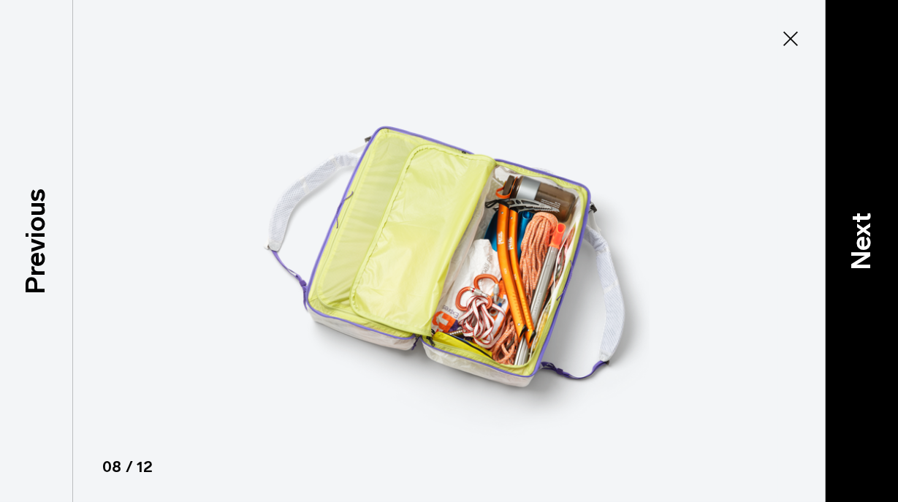
click at [851, 292] on div "Next" at bounding box center [861, 251] width 73 height 502
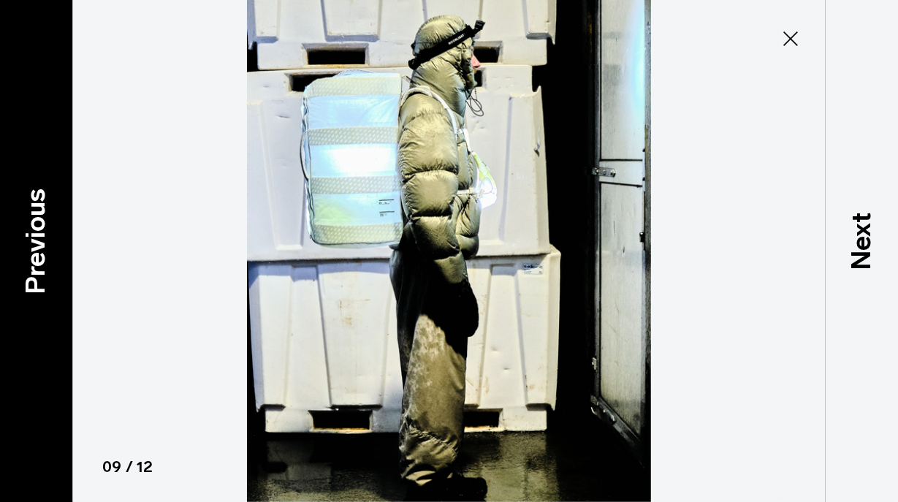
click at [37, 249] on p "Previous" at bounding box center [35, 242] width 39 height 106
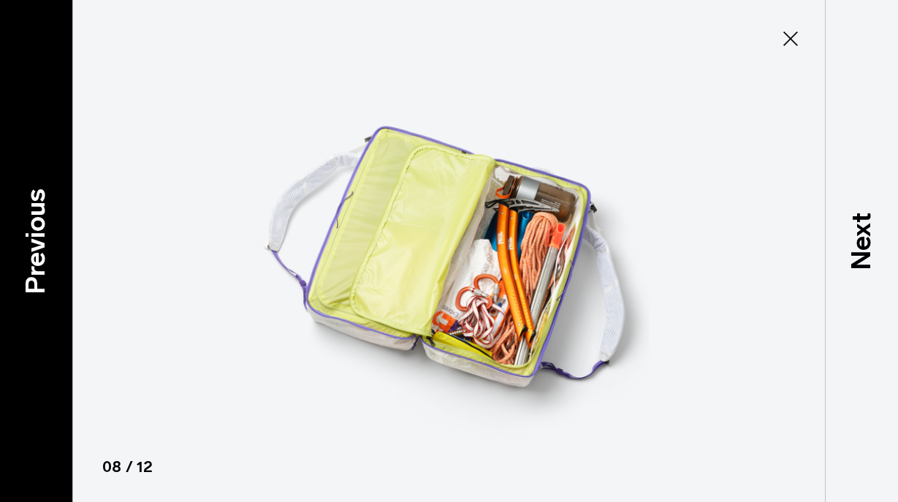
click at [37, 249] on p "Previous" at bounding box center [35, 242] width 39 height 106
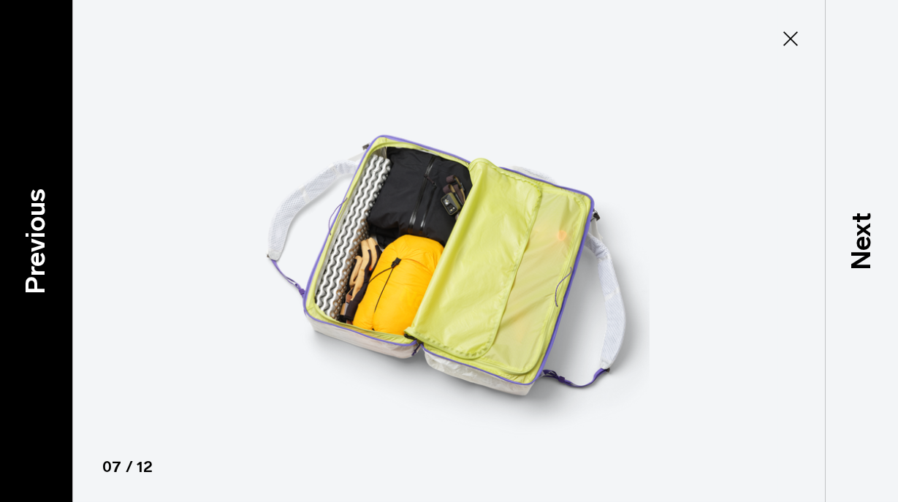
click at [37, 249] on p "Previous" at bounding box center [35, 242] width 39 height 106
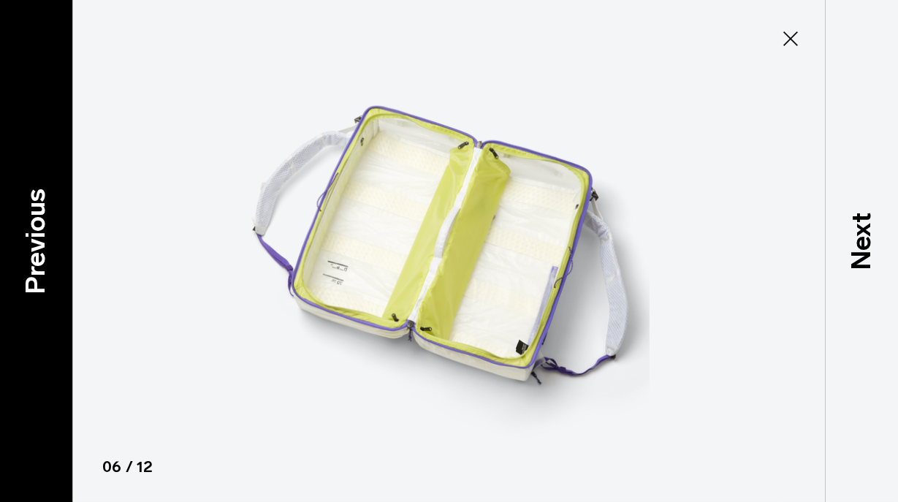
click at [37, 249] on p "Previous" at bounding box center [35, 242] width 39 height 106
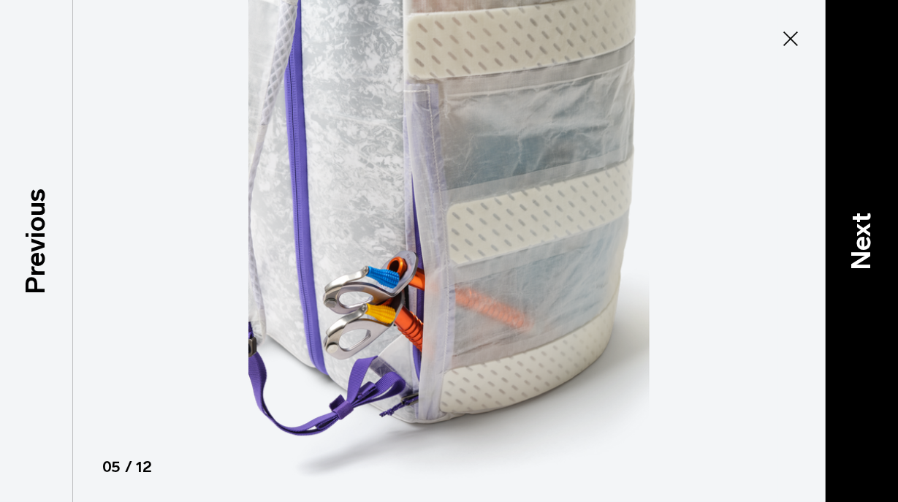
click at [846, 324] on div "Next" at bounding box center [861, 251] width 73 height 502
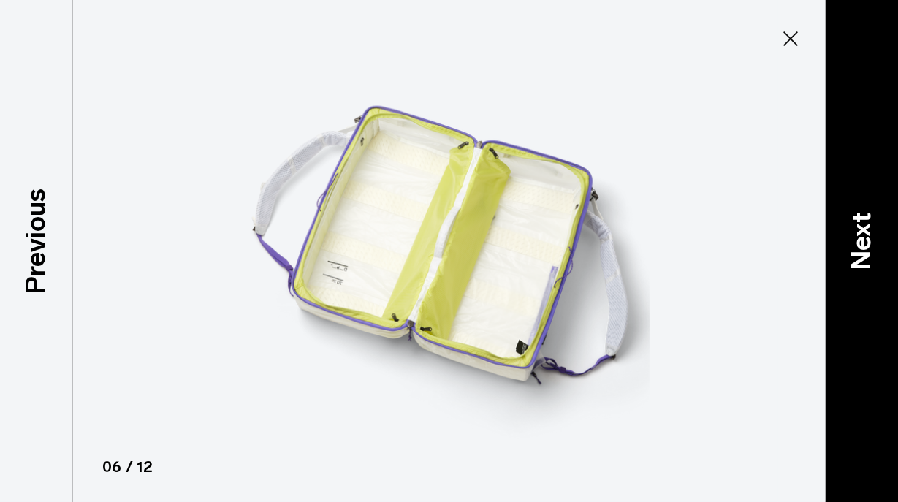
click at [846, 324] on div "Next" at bounding box center [861, 251] width 73 height 502
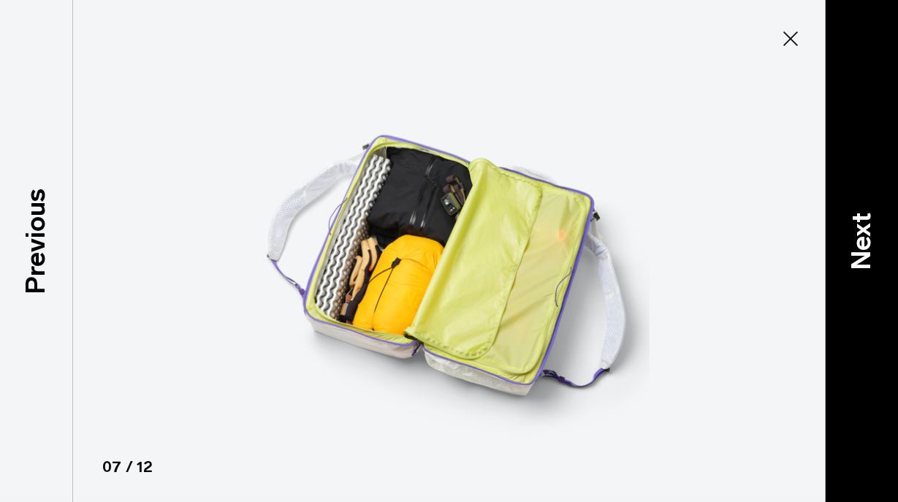
click at [846, 324] on div "Next" at bounding box center [861, 251] width 73 height 502
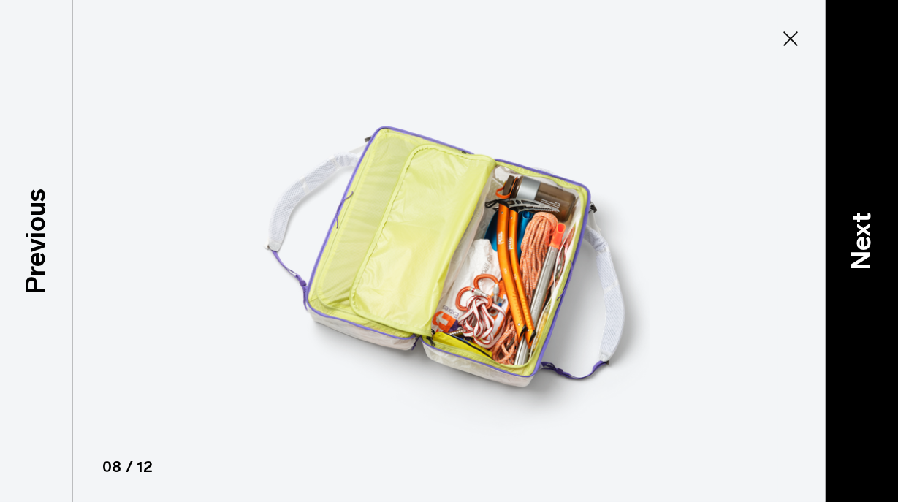
click at [846, 324] on div "Next" at bounding box center [861, 251] width 73 height 502
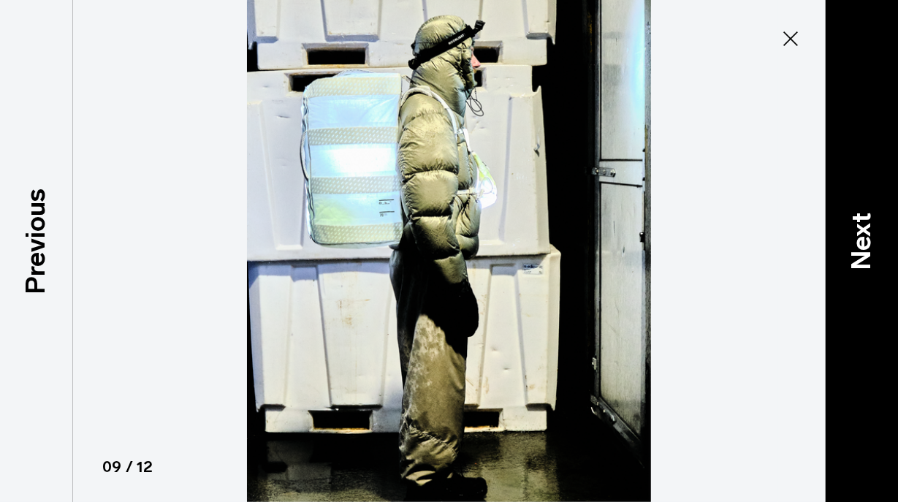
click at [846, 324] on div "Next" at bounding box center [861, 251] width 73 height 502
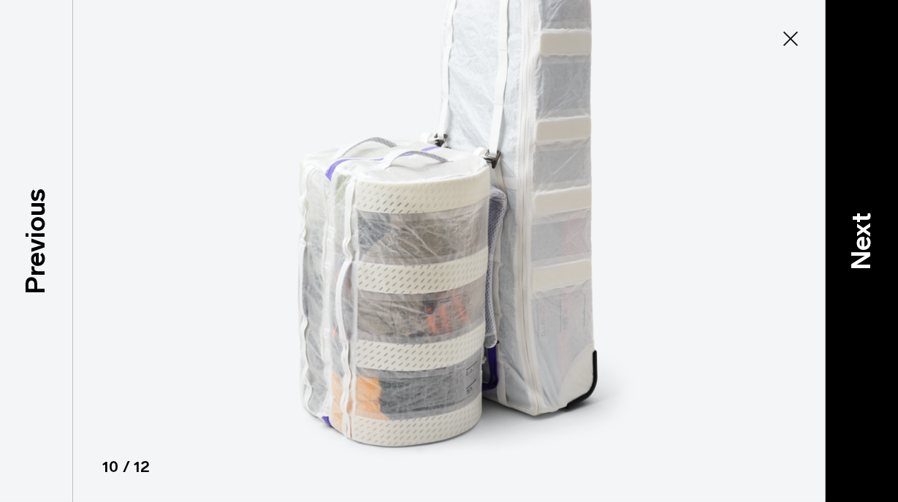
click at [846, 324] on div "Next" at bounding box center [861, 251] width 73 height 502
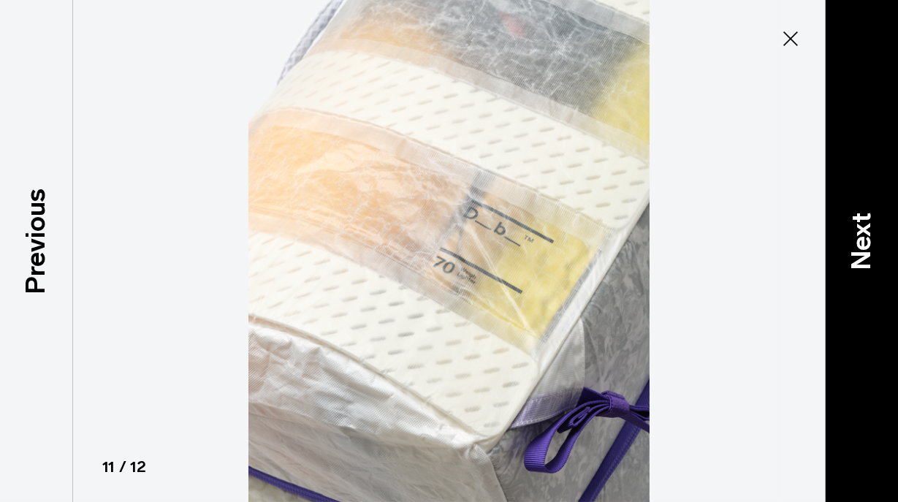
click at [846, 324] on div "Next" at bounding box center [861, 251] width 73 height 502
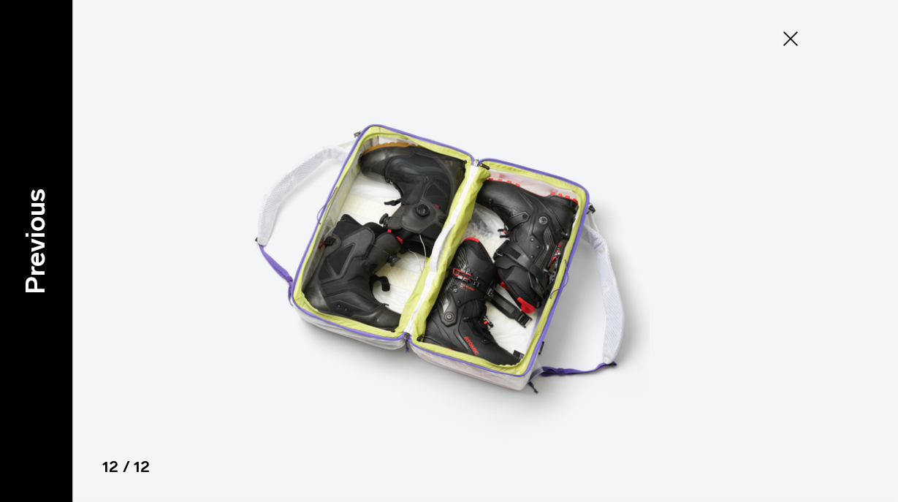
click at [64, 262] on div "Previous" at bounding box center [36, 251] width 73 height 502
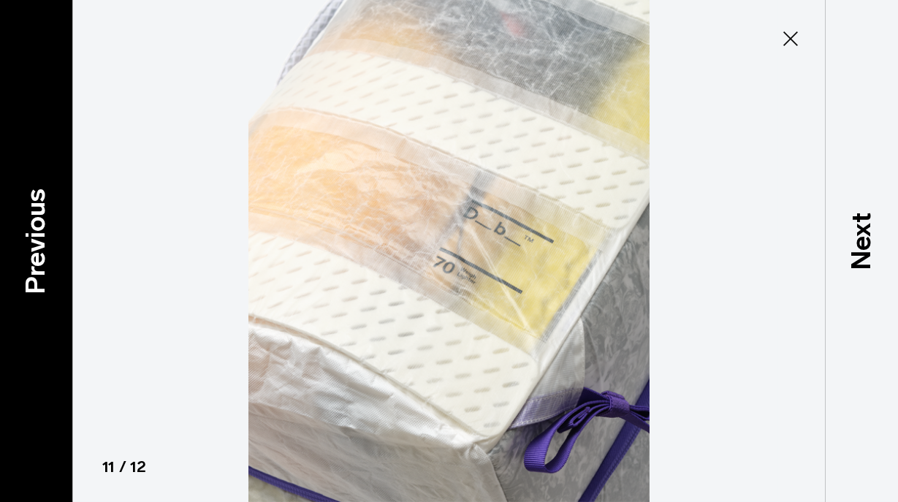
click at [64, 262] on div "Previous" at bounding box center [36, 251] width 73 height 502
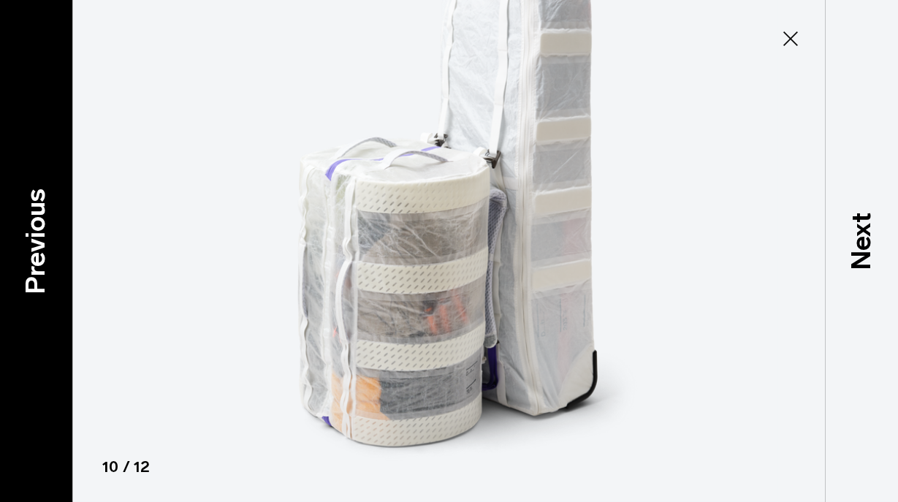
click at [64, 262] on div "Previous" at bounding box center [36, 251] width 73 height 502
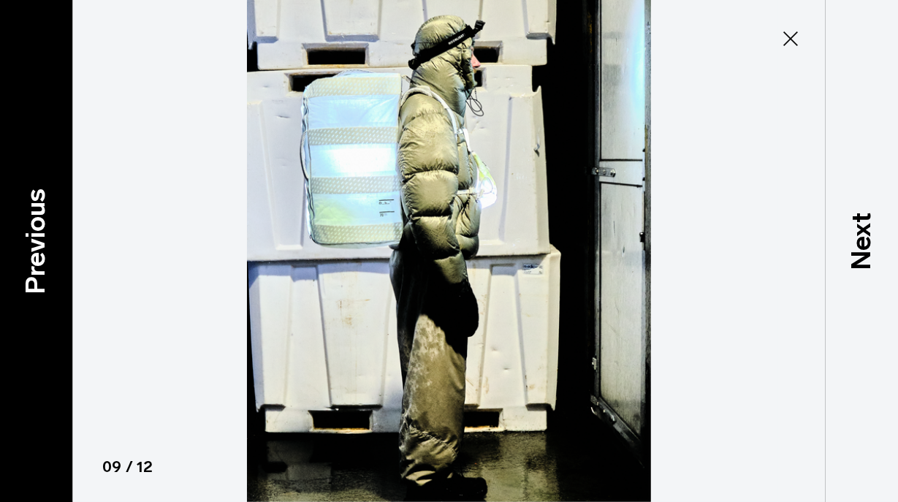
click at [64, 262] on div "Previous" at bounding box center [36, 251] width 73 height 502
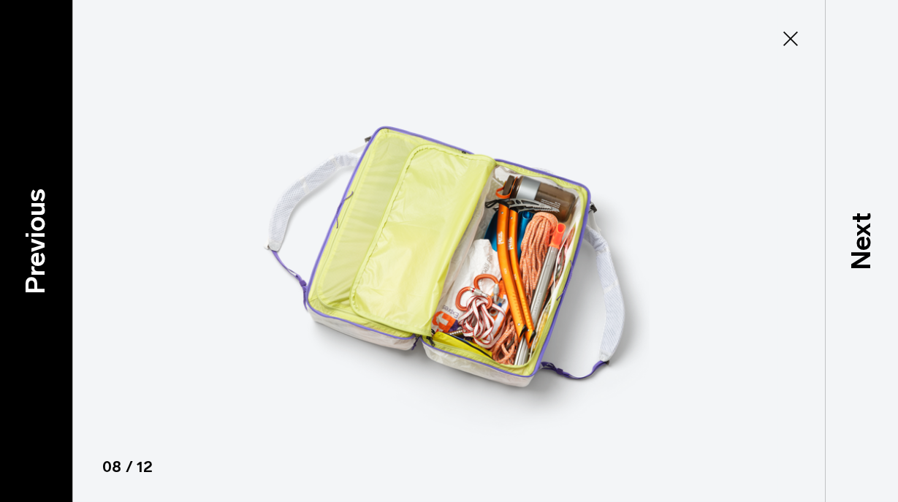
click at [64, 262] on div "Previous" at bounding box center [36, 251] width 73 height 502
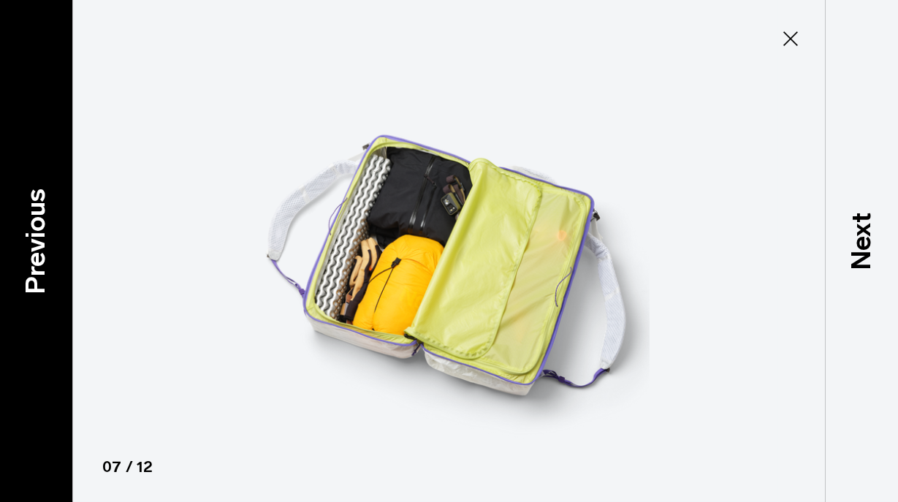
click at [64, 262] on div "Previous" at bounding box center [36, 251] width 73 height 502
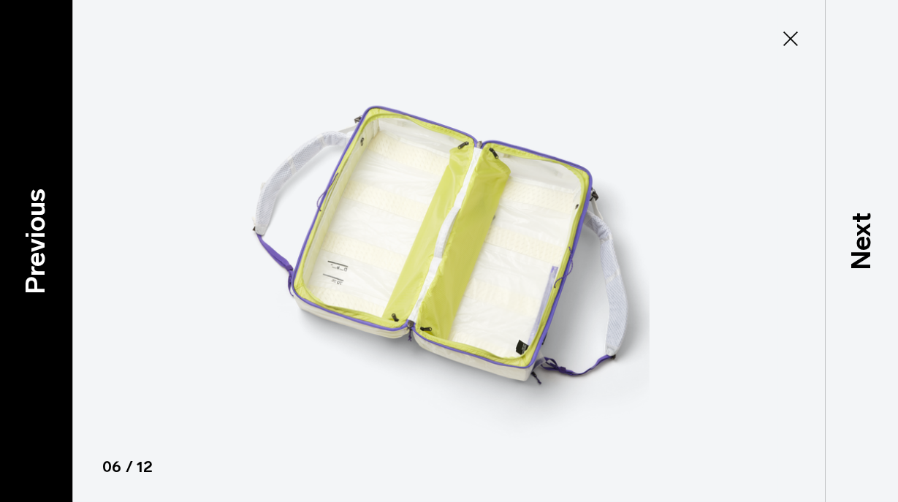
click at [64, 262] on div "Previous" at bounding box center [36, 251] width 73 height 502
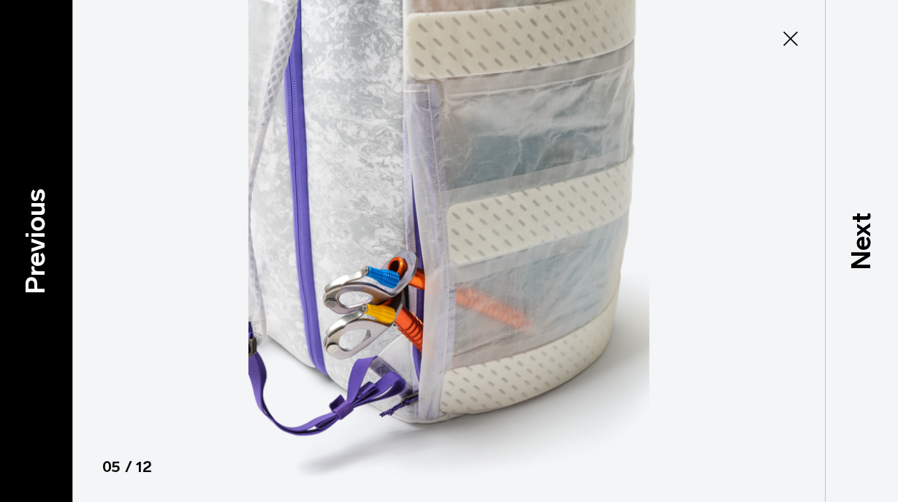
click at [64, 262] on div "Previous" at bounding box center [36, 251] width 73 height 502
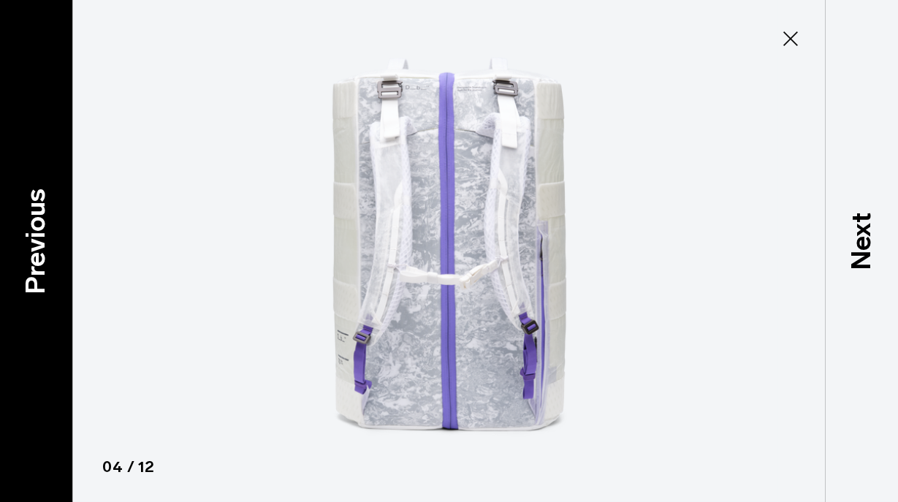
click at [64, 262] on div "Previous" at bounding box center [36, 251] width 73 height 502
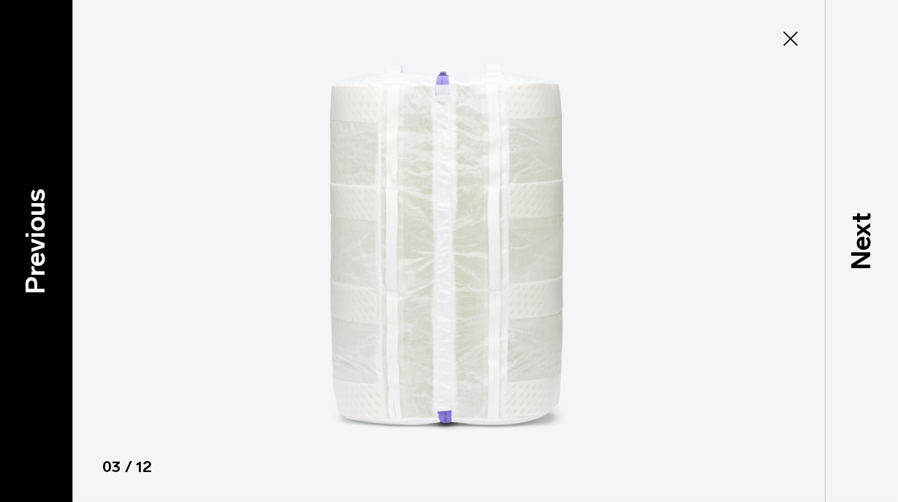
click at [64, 262] on div "Previous" at bounding box center [36, 251] width 73 height 502
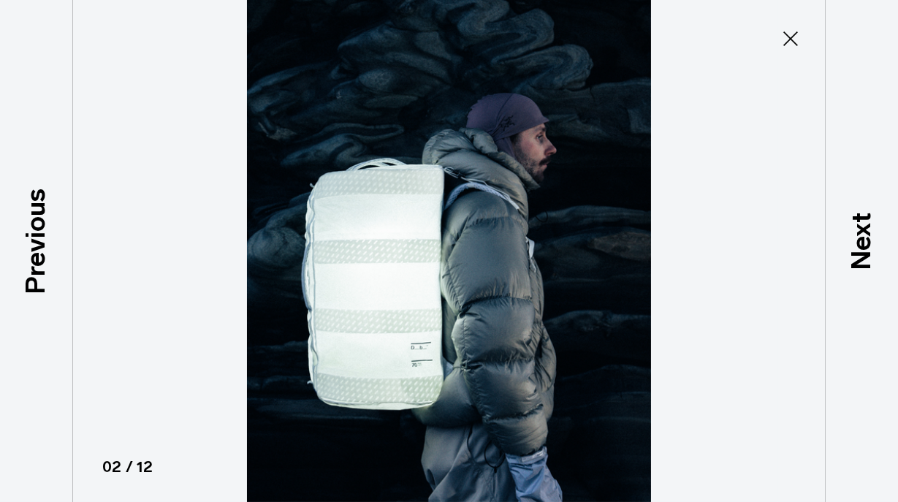
click at [808, 43] on button "Close" at bounding box center [791, 38] width 48 height 31
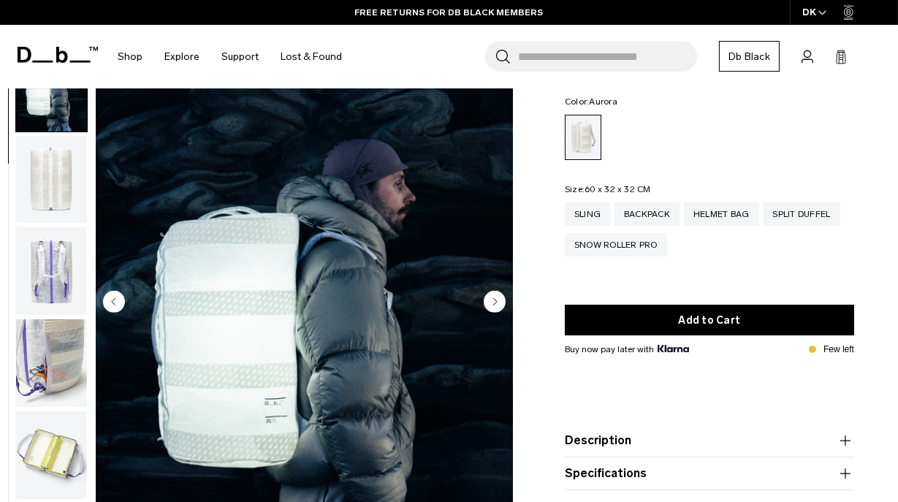
scroll to position [58, 0]
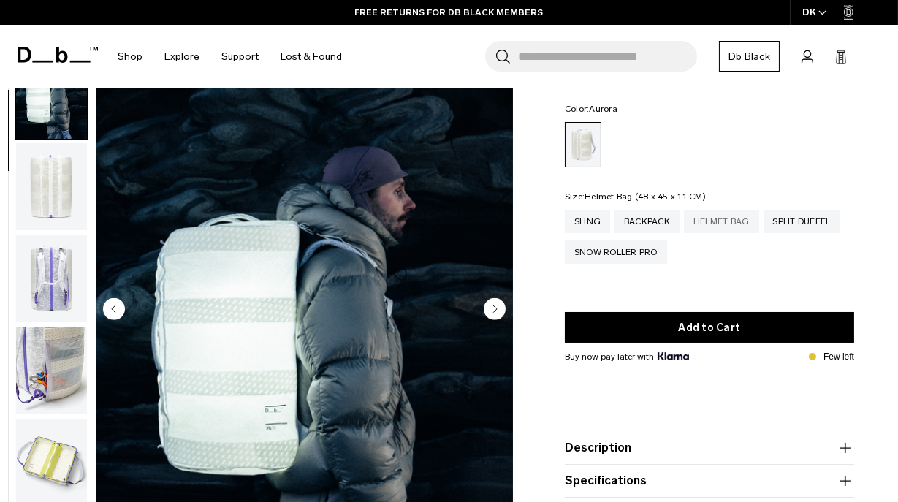
click at [752, 219] on div "Helmet Bag" at bounding box center [721, 221] width 75 height 23
